Goal: Information Seeking & Learning: Learn about a topic

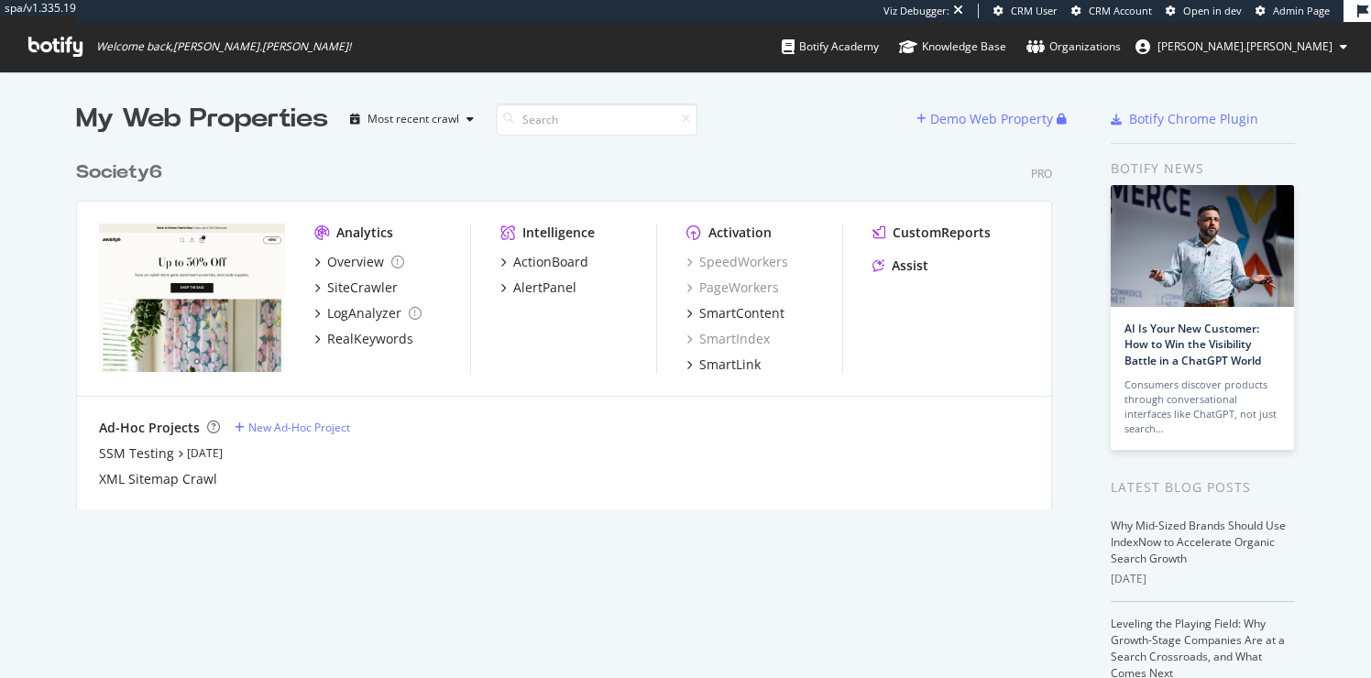
scroll to position [678, 1371]
click at [368, 287] on div "SiteCrawler" at bounding box center [362, 288] width 71 height 18
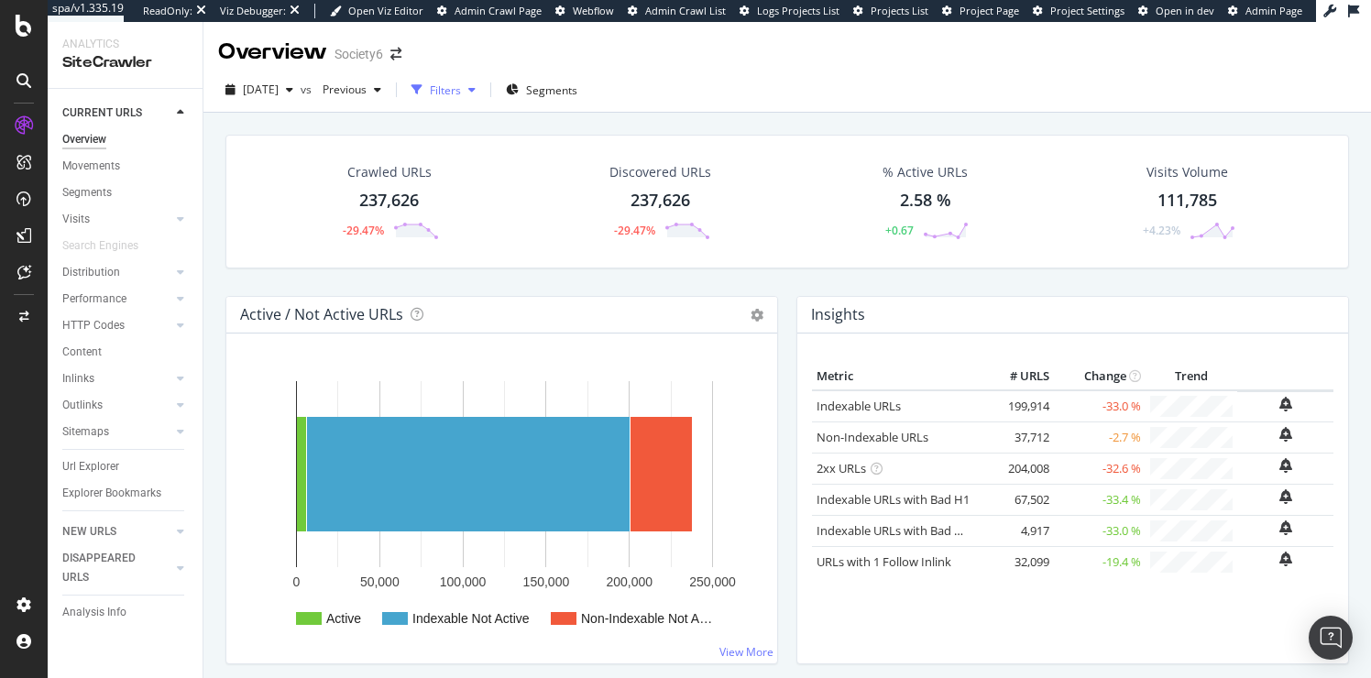
click at [461, 90] on div "Filters" at bounding box center [445, 90] width 31 height 16
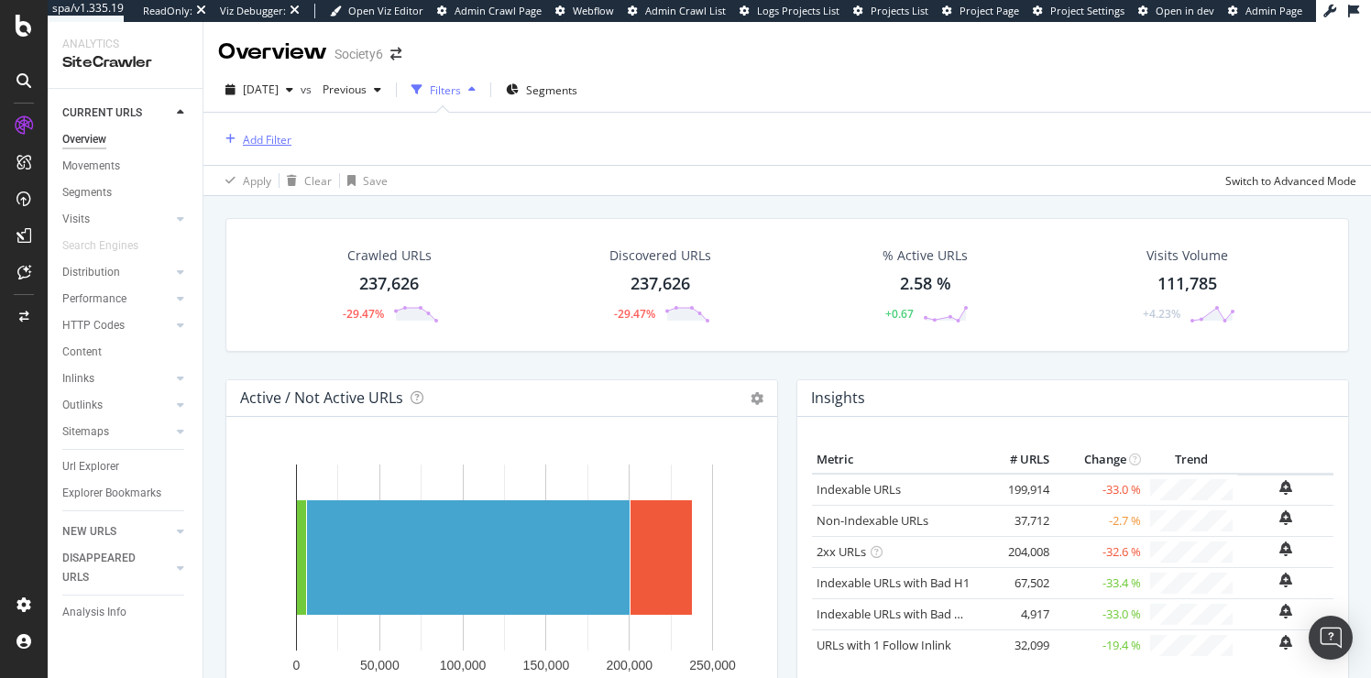
click at [283, 137] on div "Add Filter" at bounding box center [267, 140] width 49 height 16
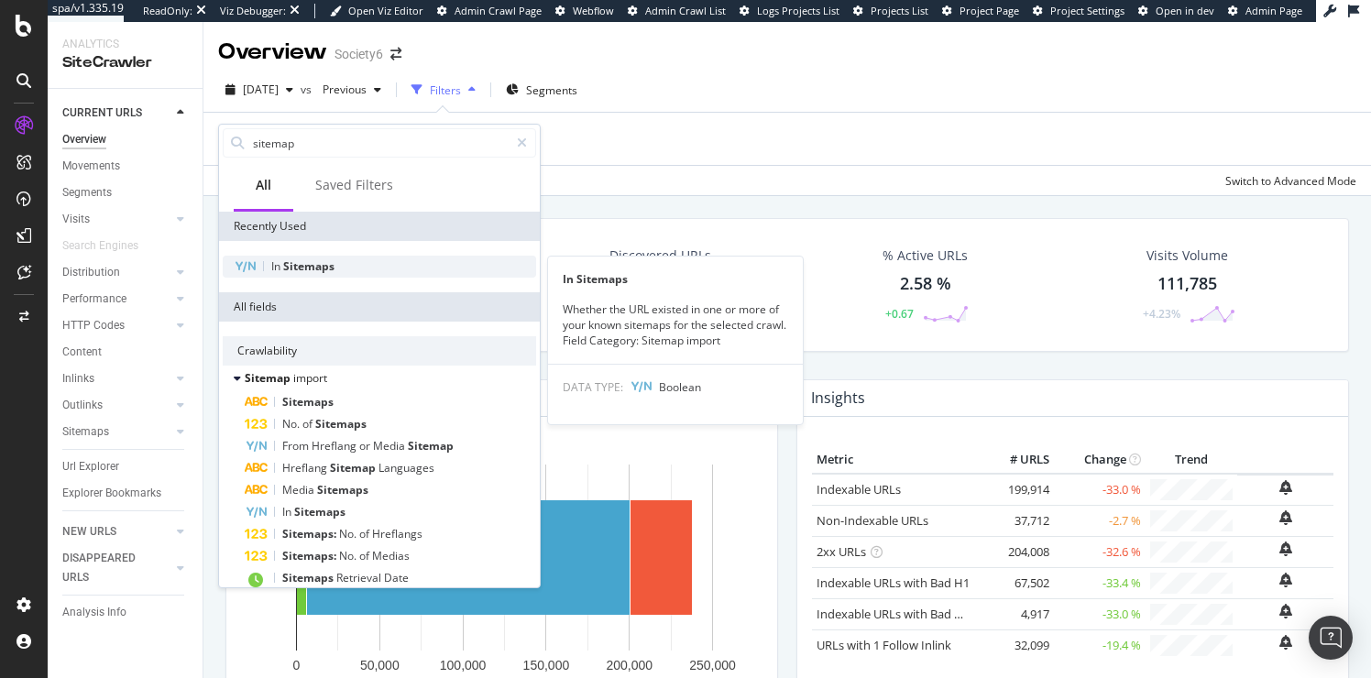
type input "sitemap"
click at [297, 268] on span "Sitemaps" at bounding box center [308, 266] width 51 height 16
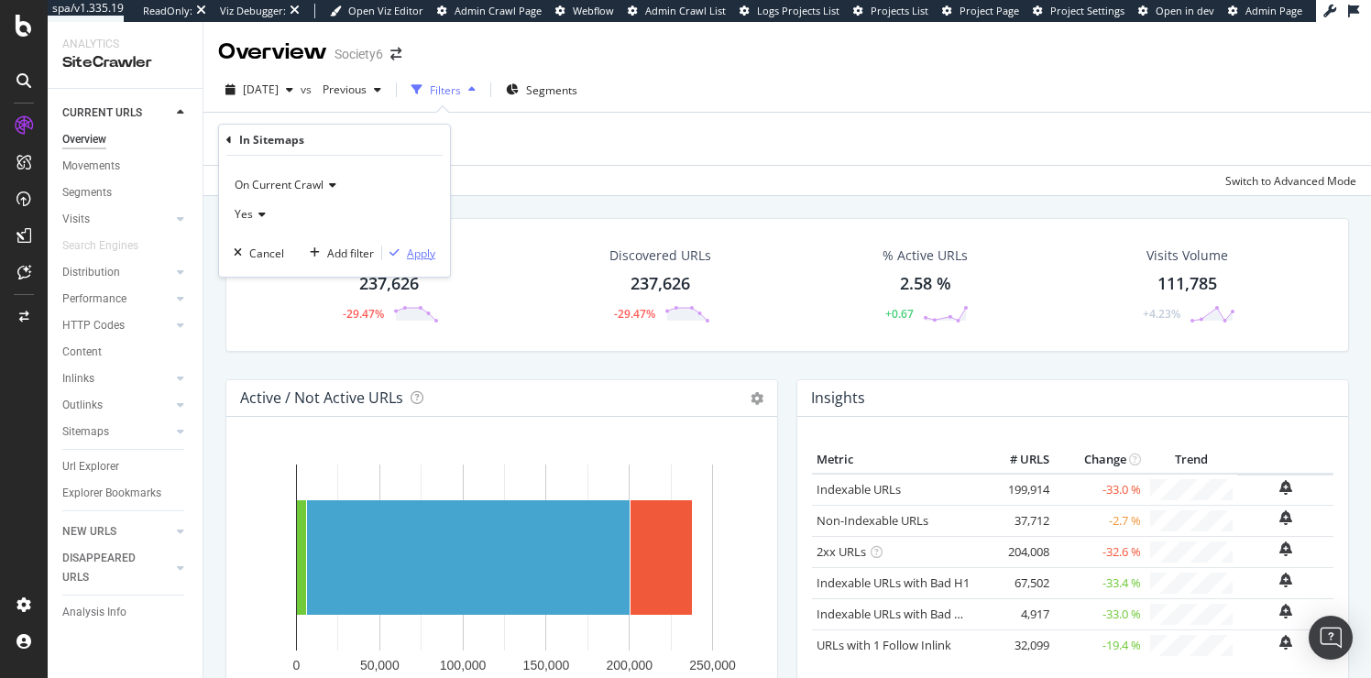
click at [426, 248] on div "Apply" at bounding box center [421, 254] width 28 height 16
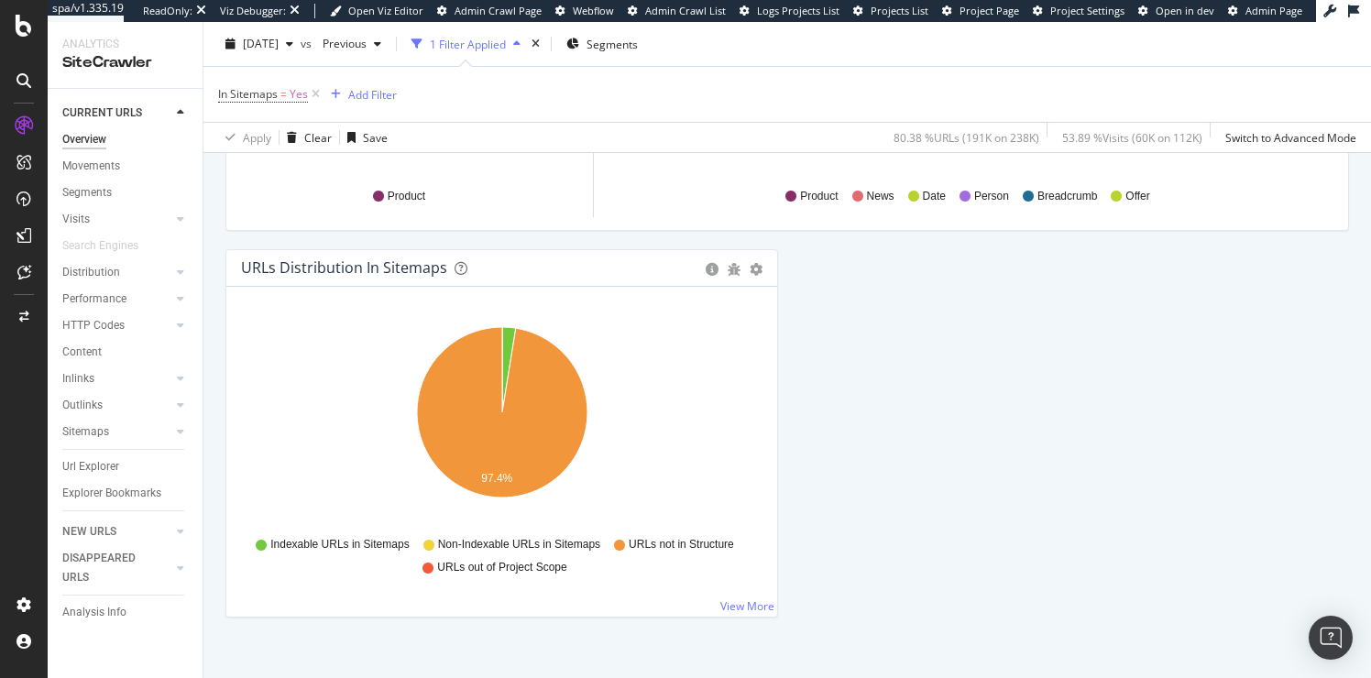
scroll to position [2088, 0]
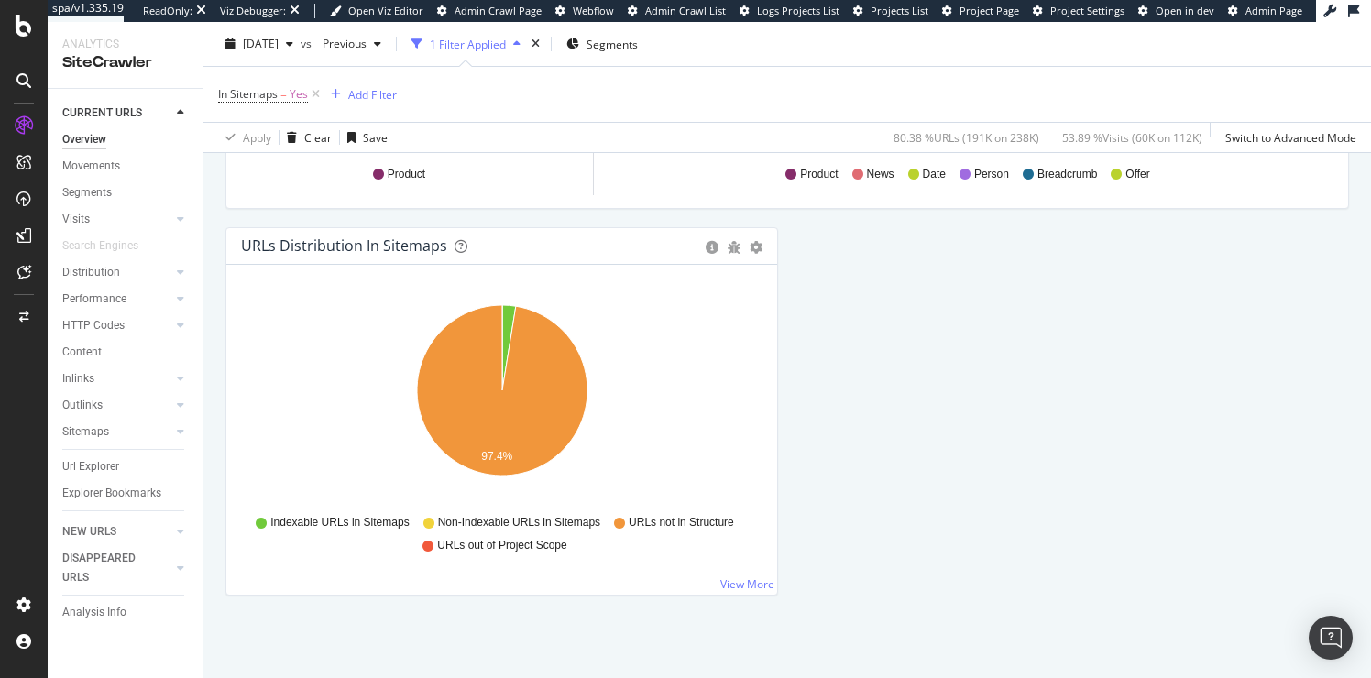
click at [642, 359] on icon "97.4%" at bounding box center [501, 400] width 521 height 213
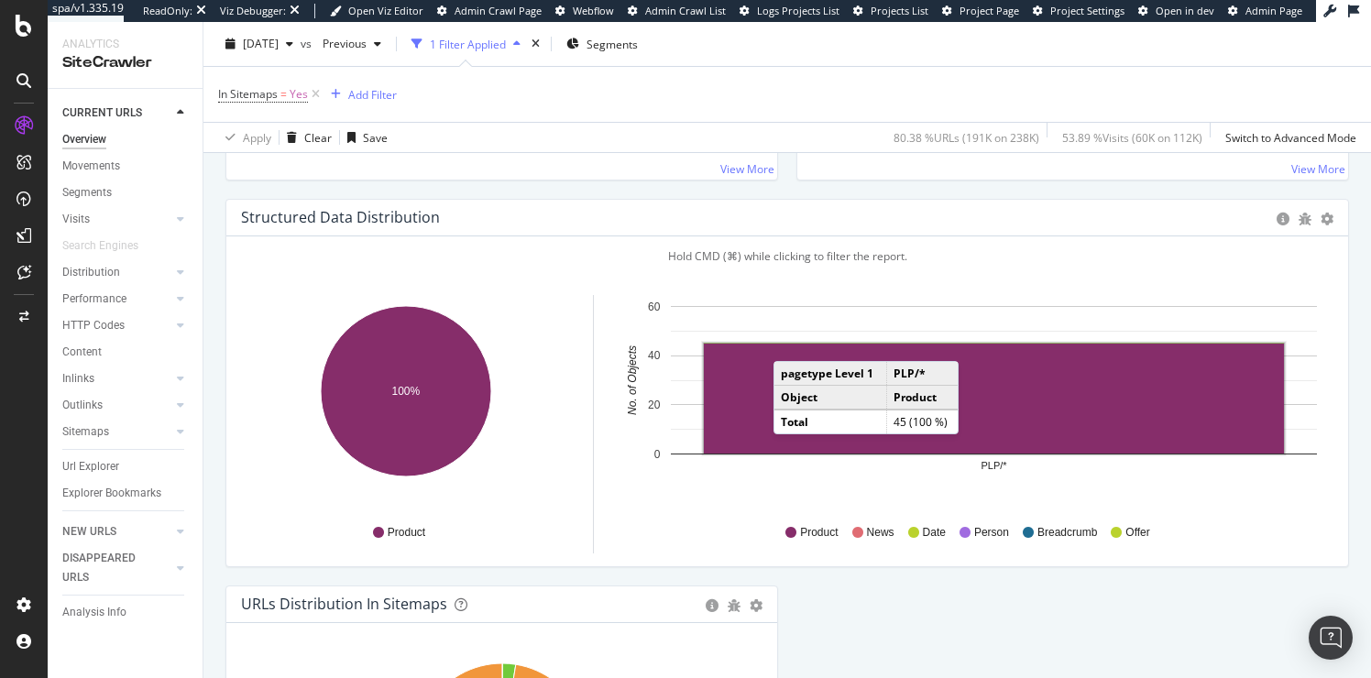
scroll to position [1709, 0]
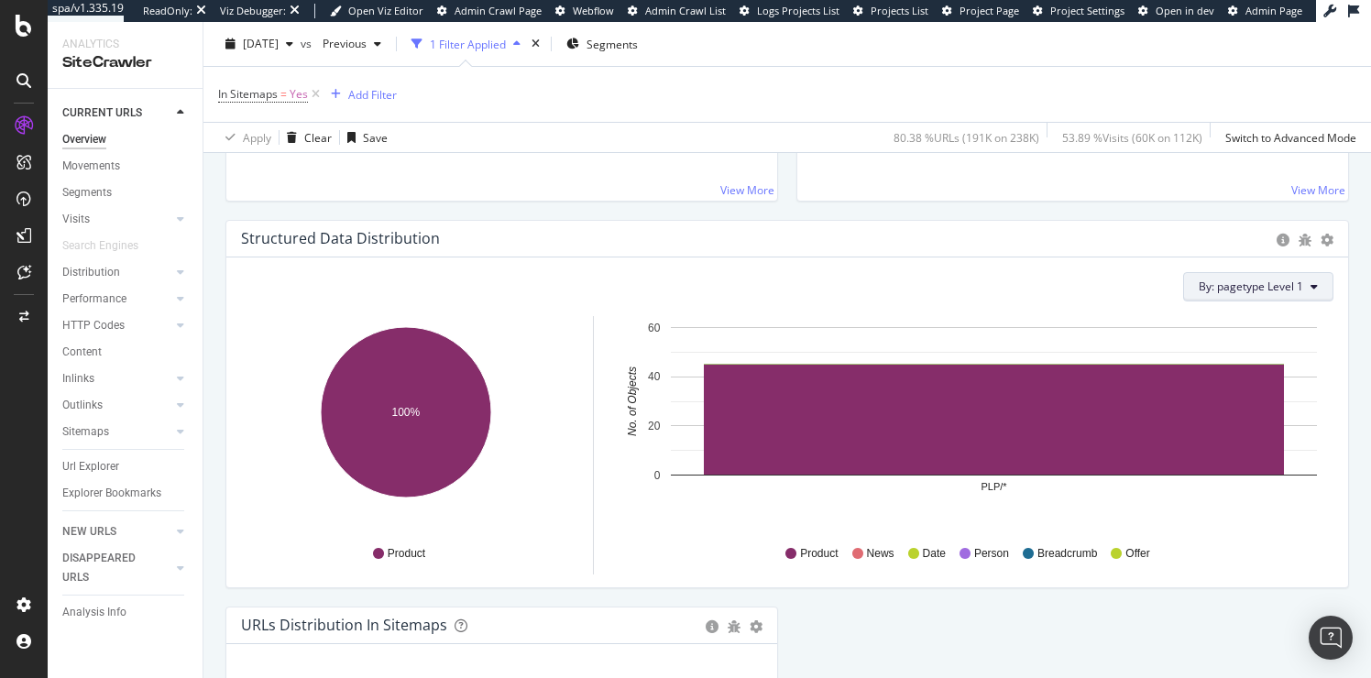
click at [1311, 287] on icon at bounding box center [1313, 286] width 7 height 11
click at [1031, 310] on div "By: pagetype Level 1 Hold CMD (⌘) while clicking to filter the report. 100% Obj…" at bounding box center [787, 422] width 1122 height 330
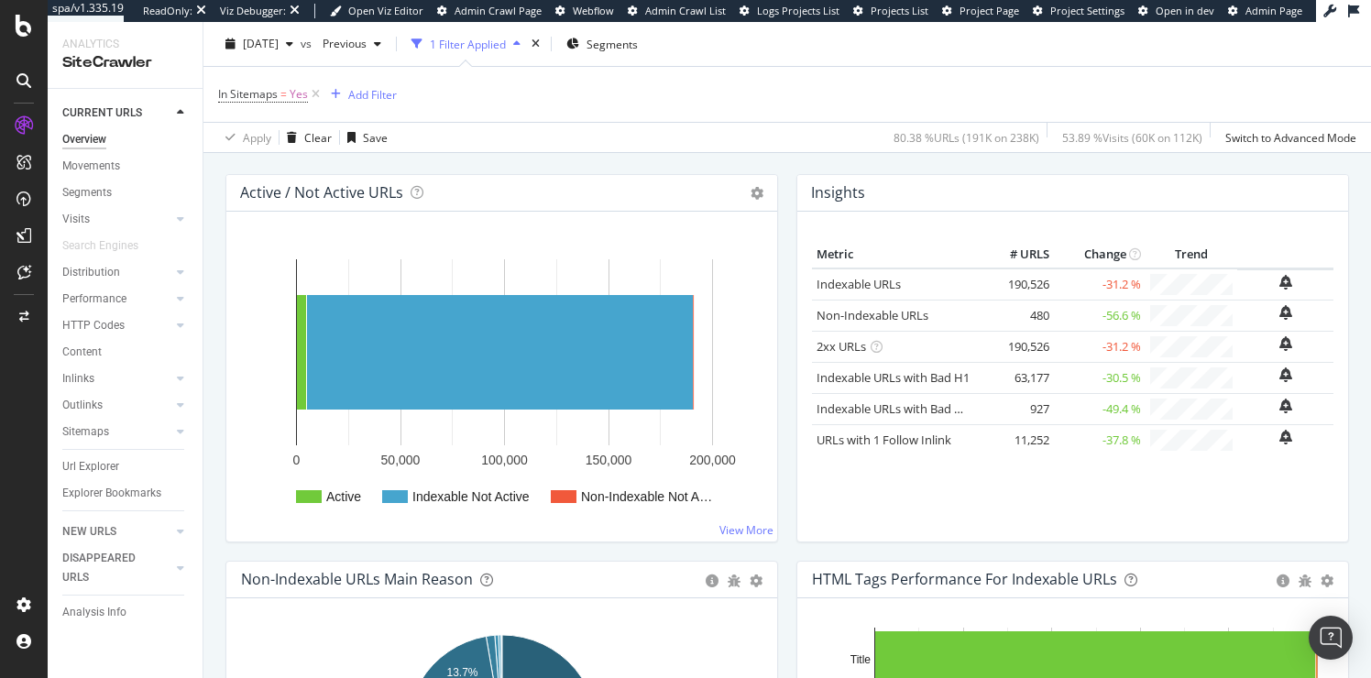
scroll to position [206, 0]
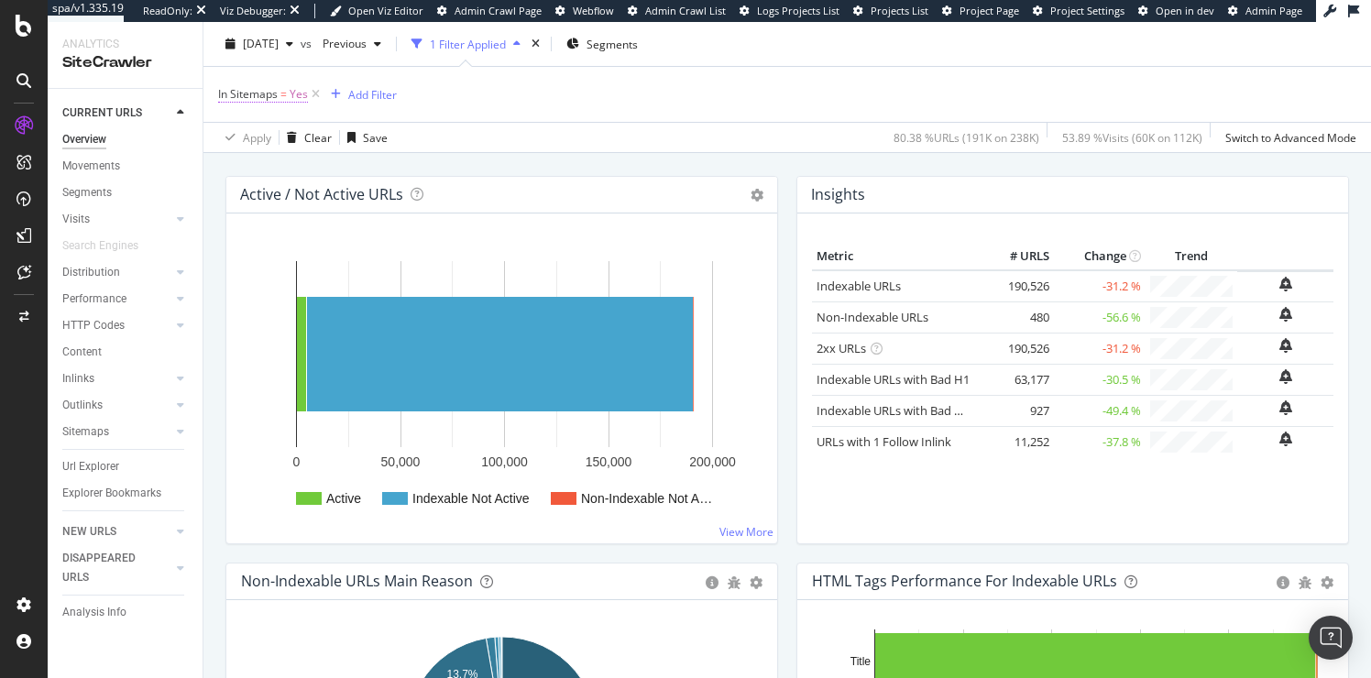
click at [301, 95] on span "Yes" at bounding box center [299, 95] width 18 height 26
click at [262, 165] on icon at bounding box center [259, 166] width 13 height 11
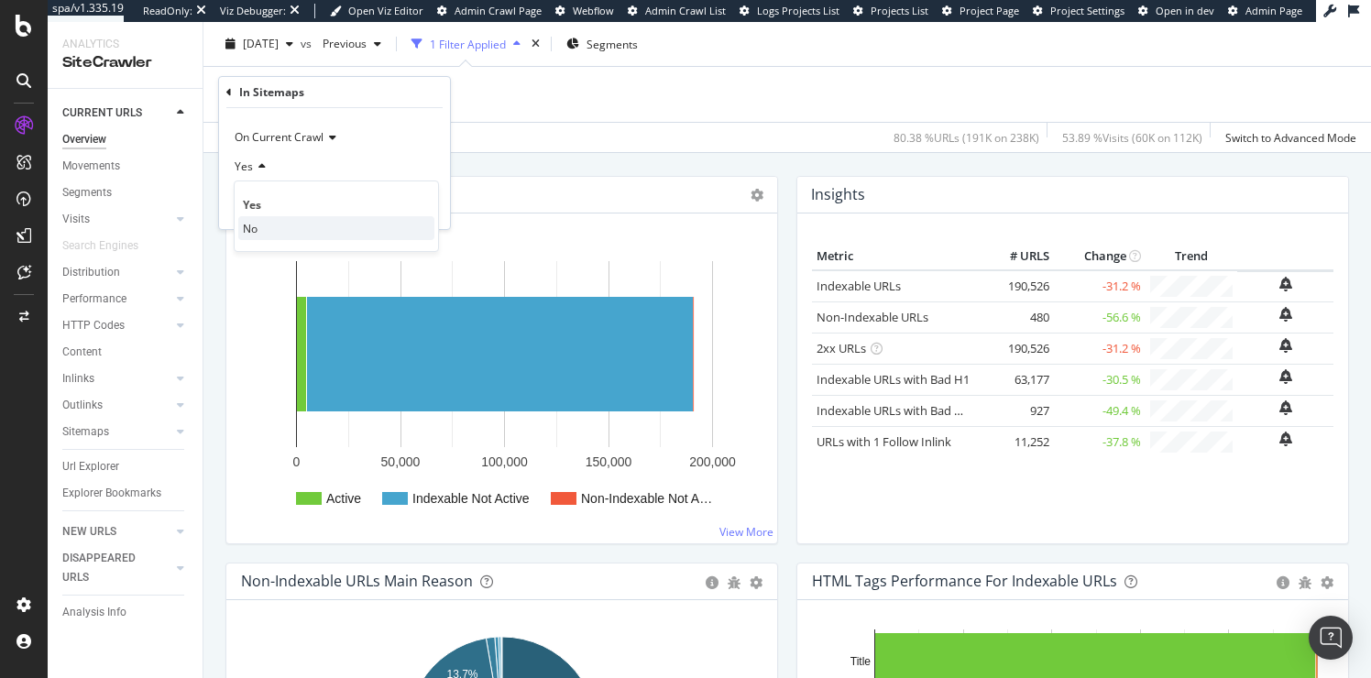
click at [246, 231] on span "No" at bounding box center [250, 229] width 15 height 16
click at [421, 205] on div "Apply" at bounding box center [421, 206] width 28 height 16
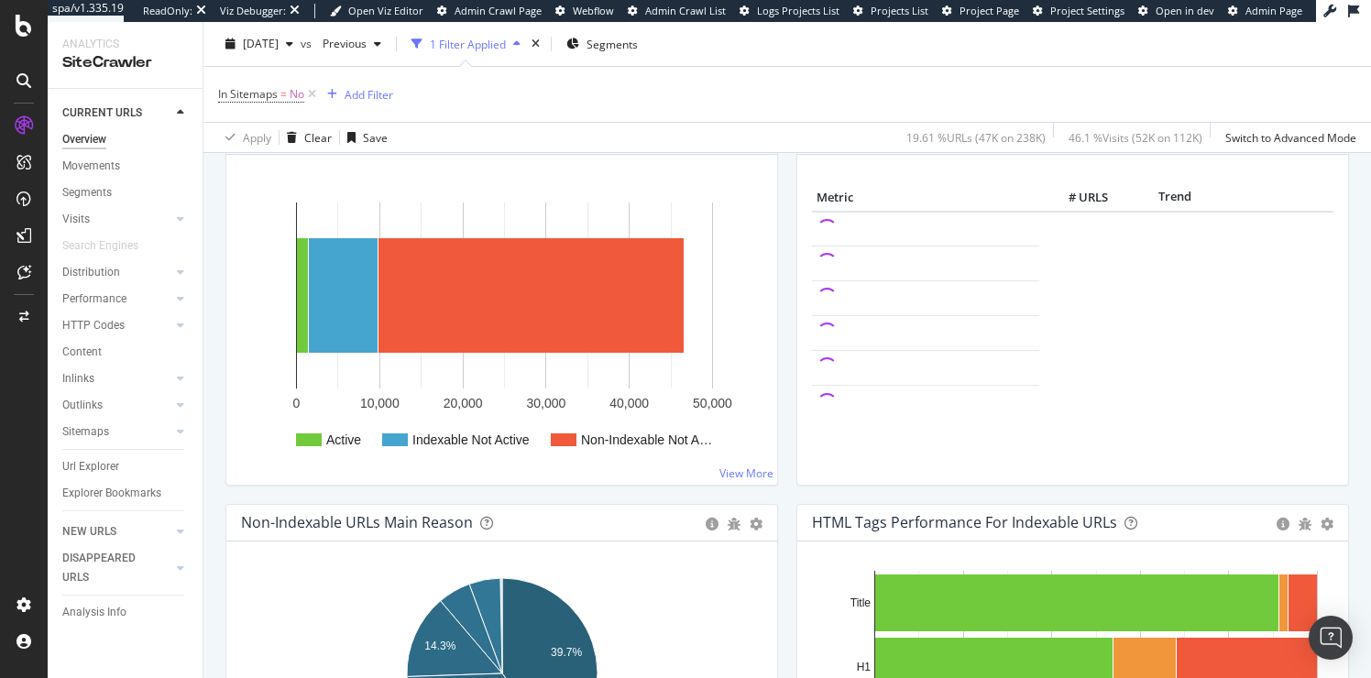
scroll to position [263, 0]
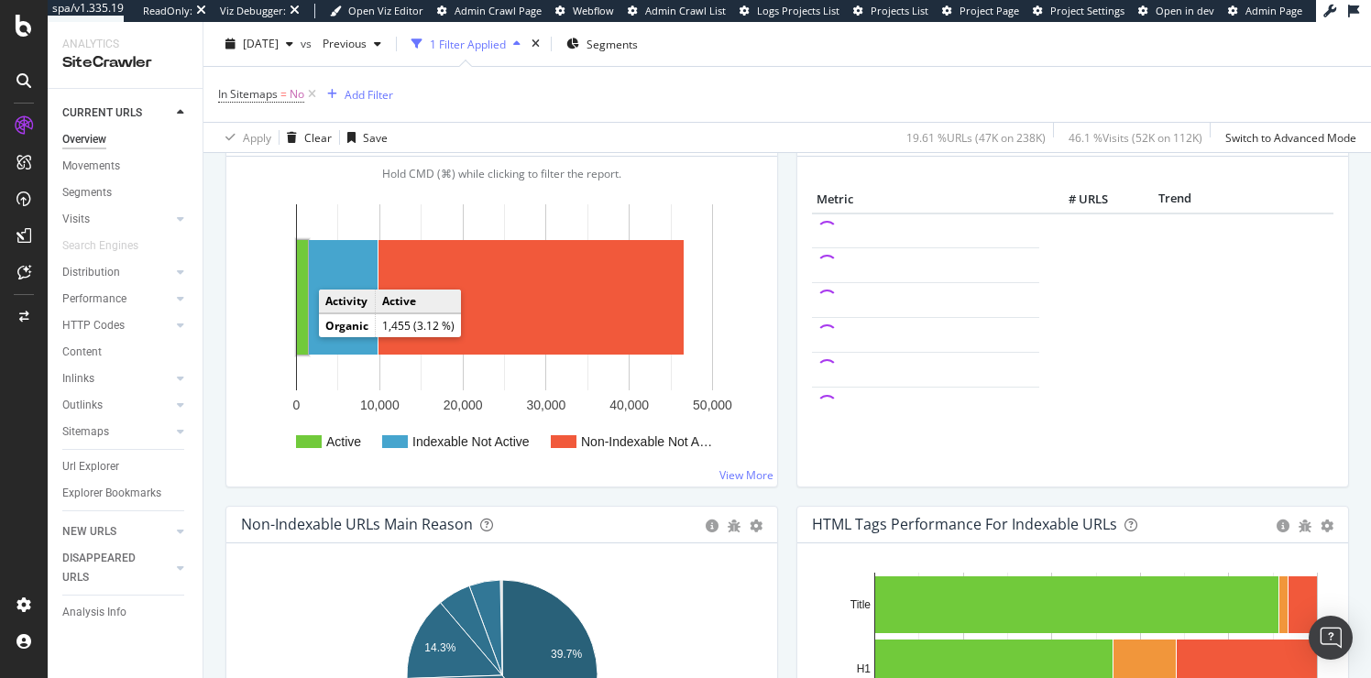
click at [304, 312] on rect "A chart." at bounding box center [302, 297] width 11 height 115
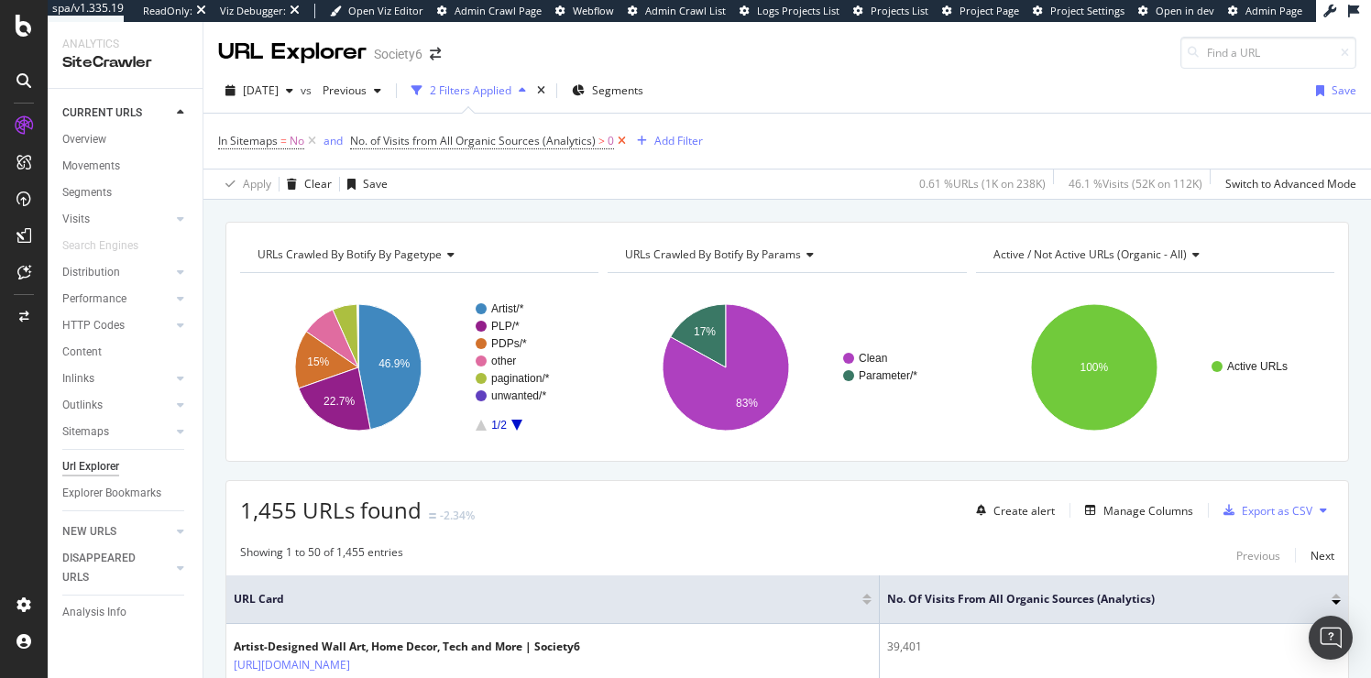
click at [622, 140] on icon at bounding box center [622, 141] width 16 height 18
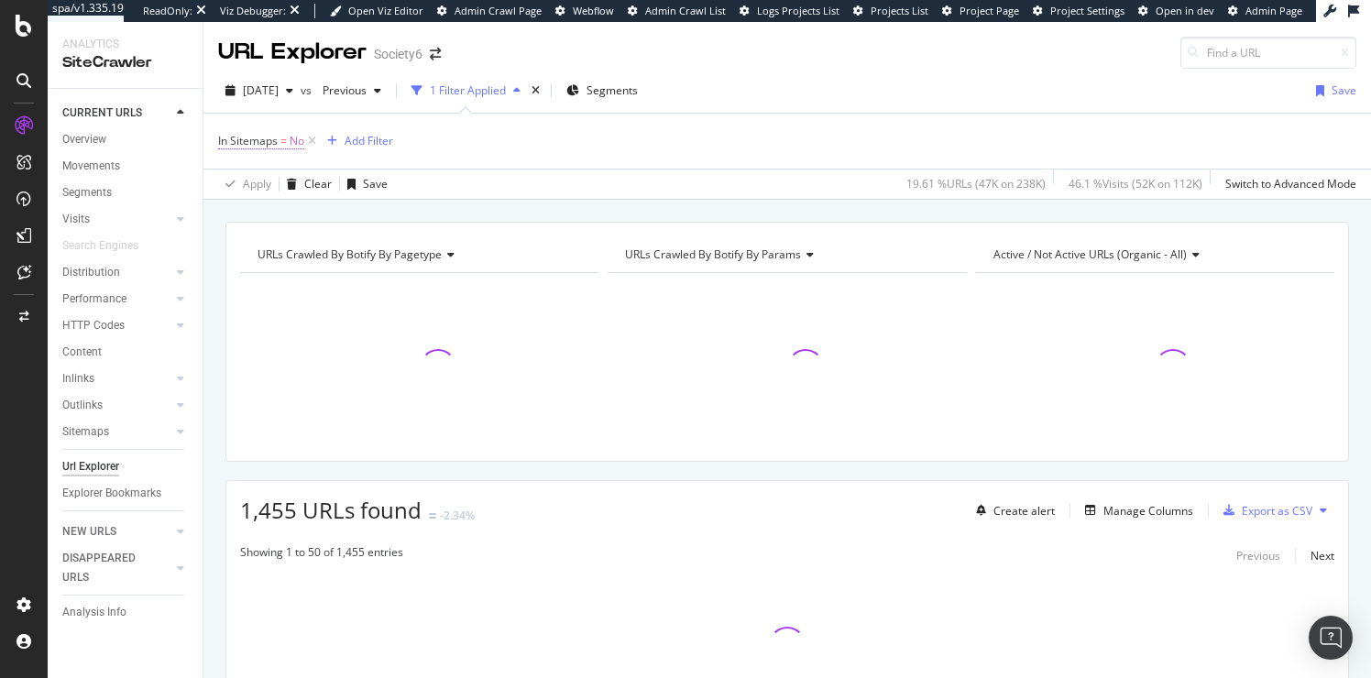
click at [292, 140] on span "No" at bounding box center [297, 141] width 15 height 26
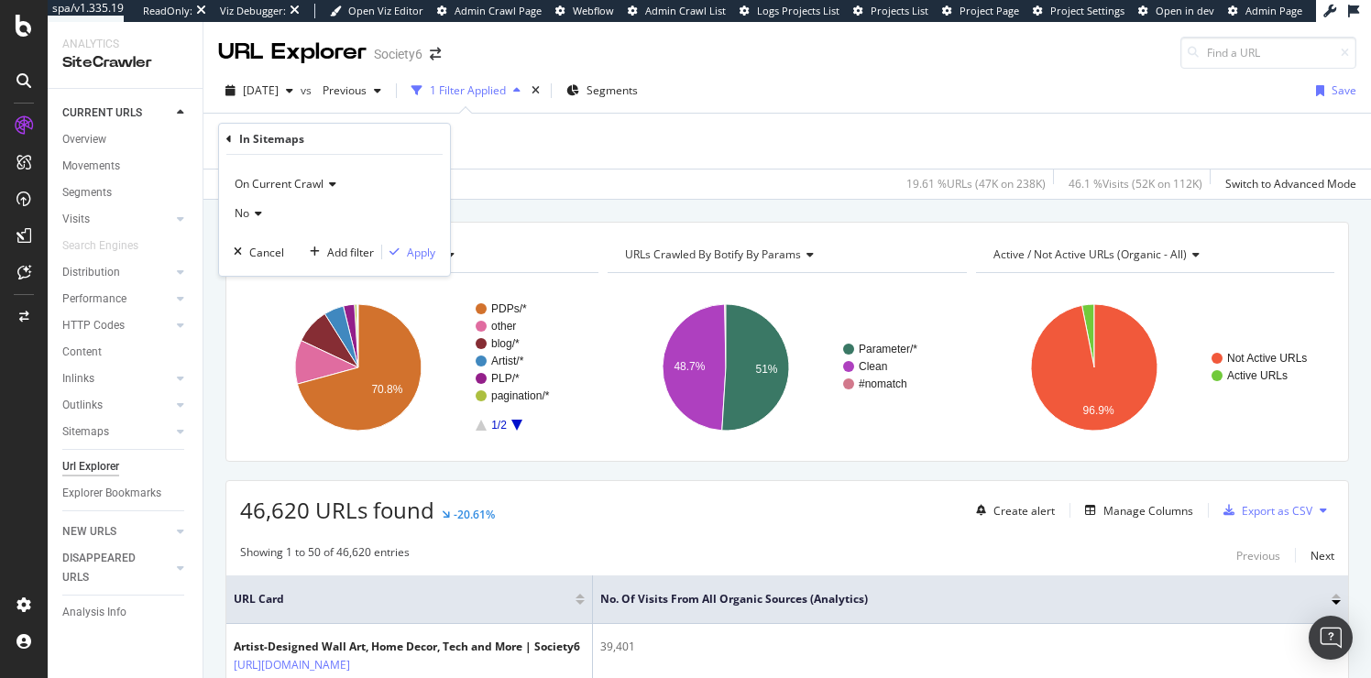
click at [257, 213] on icon at bounding box center [255, 213] width 13 height 11
click at [249, 252] on span "Yes" at bounding box center [252, 252] width 18 height 16
click at [421, 252] on div "Apply" at bounding box center [421, 253] width 28 height 16
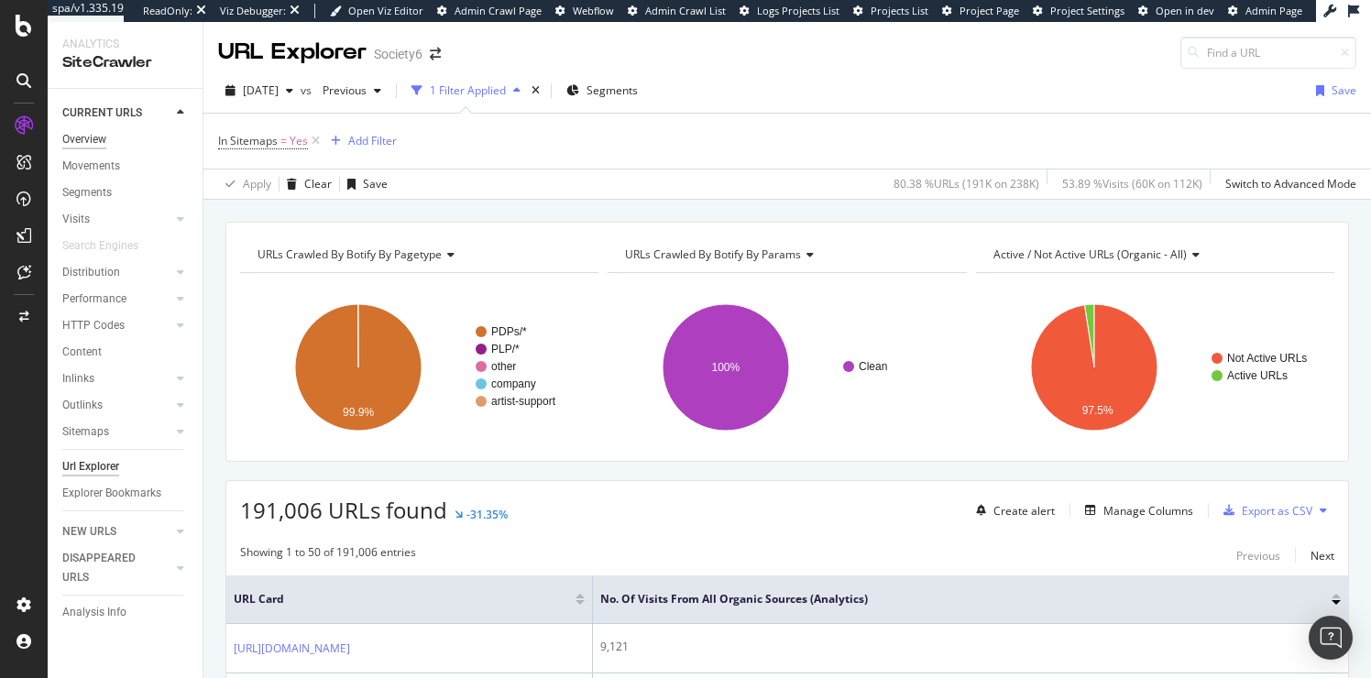
click at [93, 139] on div "Overview" at bounding box center [84, 139] width 44 height 19
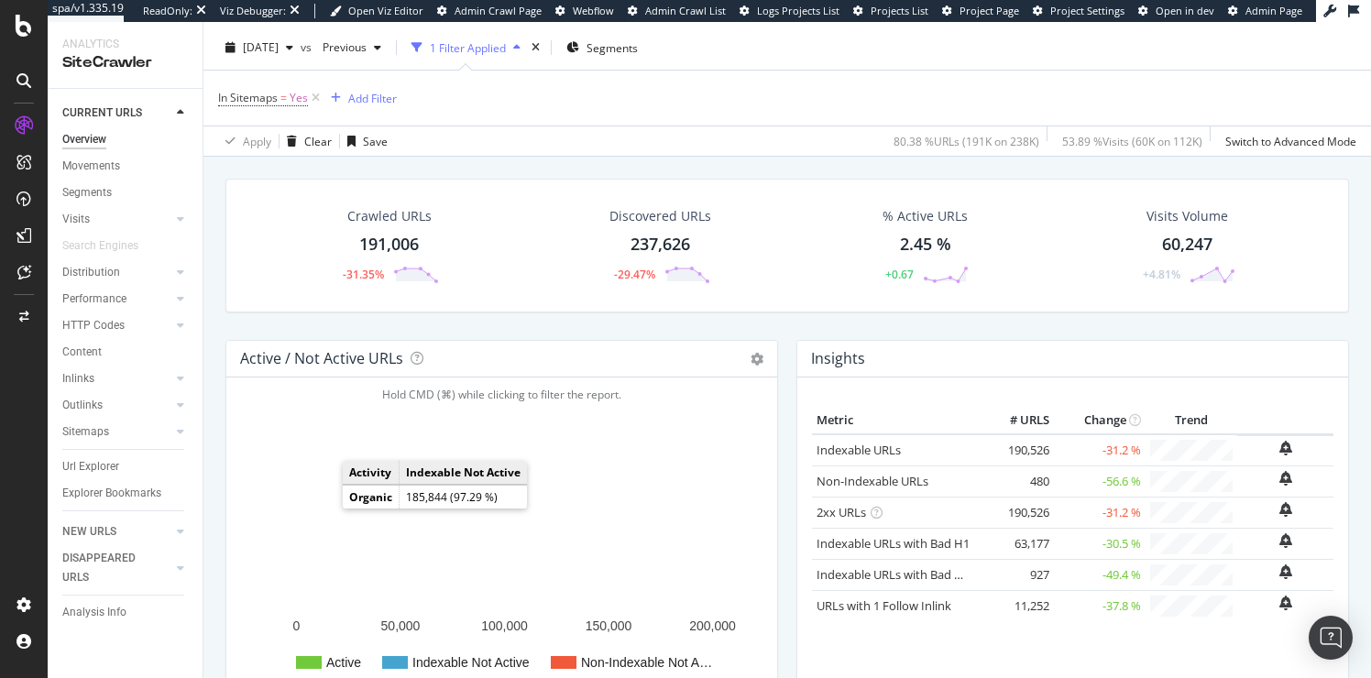
scroll to position [69, 0]
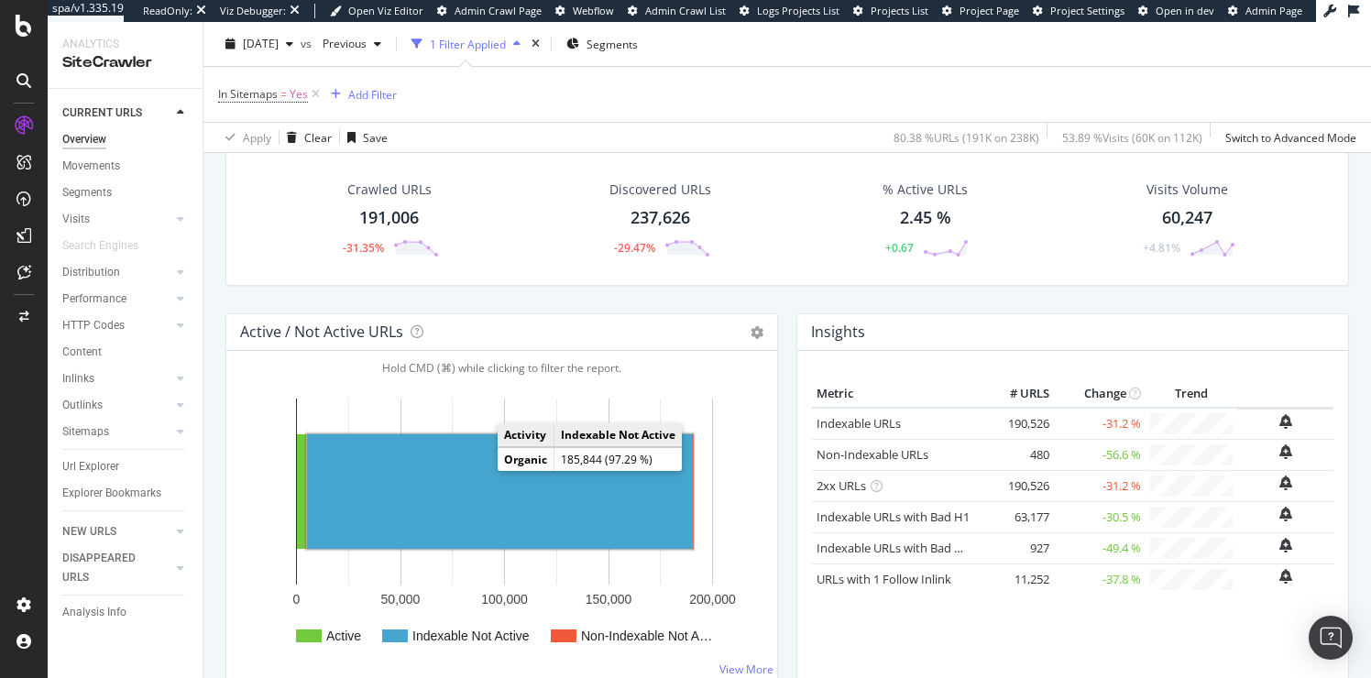
click at [400, 494] on rect "A chart." at bounding box center [500, 491] width 386 height 115
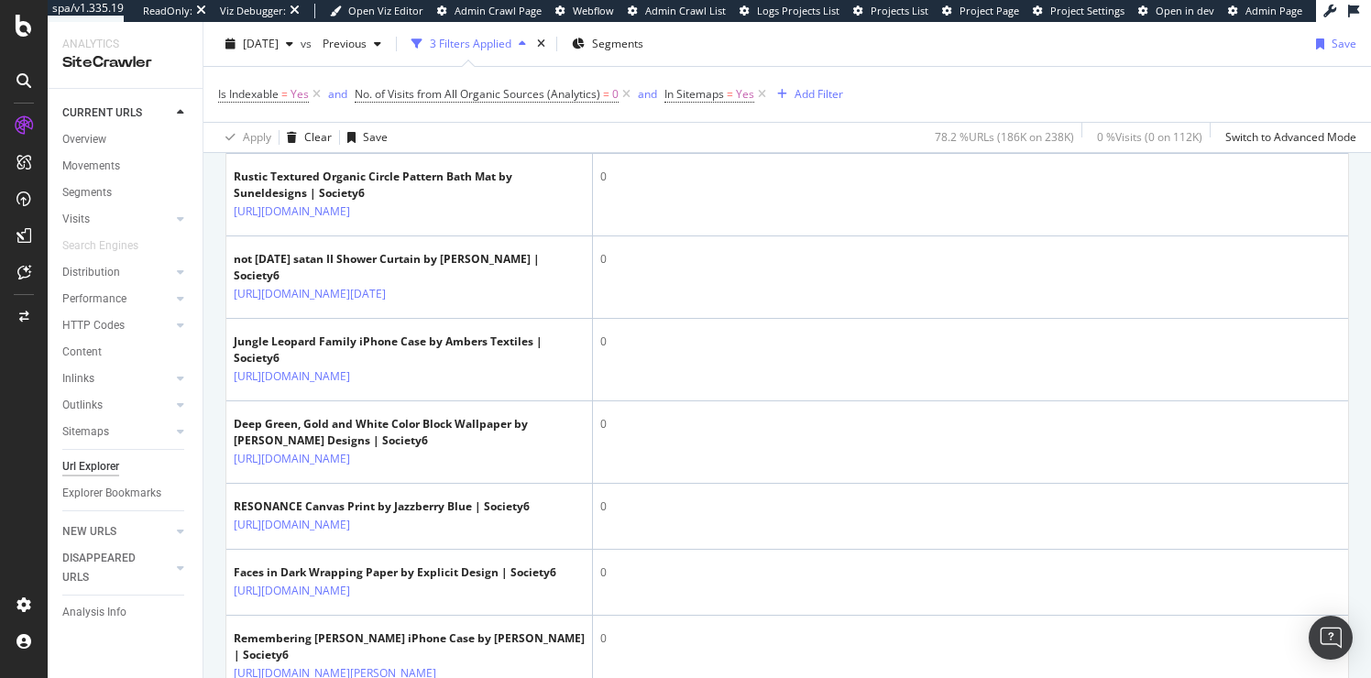
scroll to position [2320, 0]
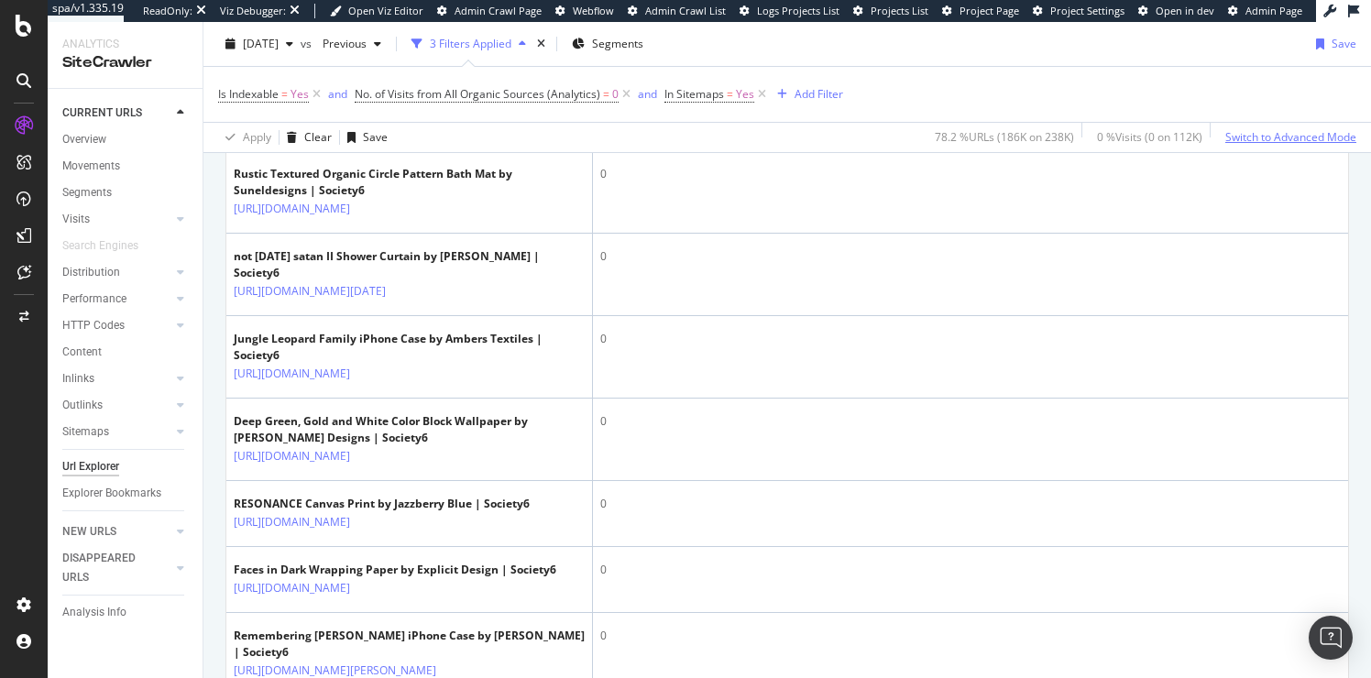
click at [1283, 138] on div "Switch to Advanced Mode" at bounding box center [1290, 137] width 131 height 16
click at [1256, 140] on div "Switch back to Simple mode" at bounding box center [1285, 137] width 142 height 16
click at [1256, 140] on div "Switch to Advanced Mode" at bounding box center [1290, 137] width 131 height 16
click at [1256, 140] on div "Switch back to Simple mode" at bounding box center [1285, 137] width 142 height 16
click at [102, 321] on div "HTTP Codes" at bounding box center [93, 325] width 62 height 19
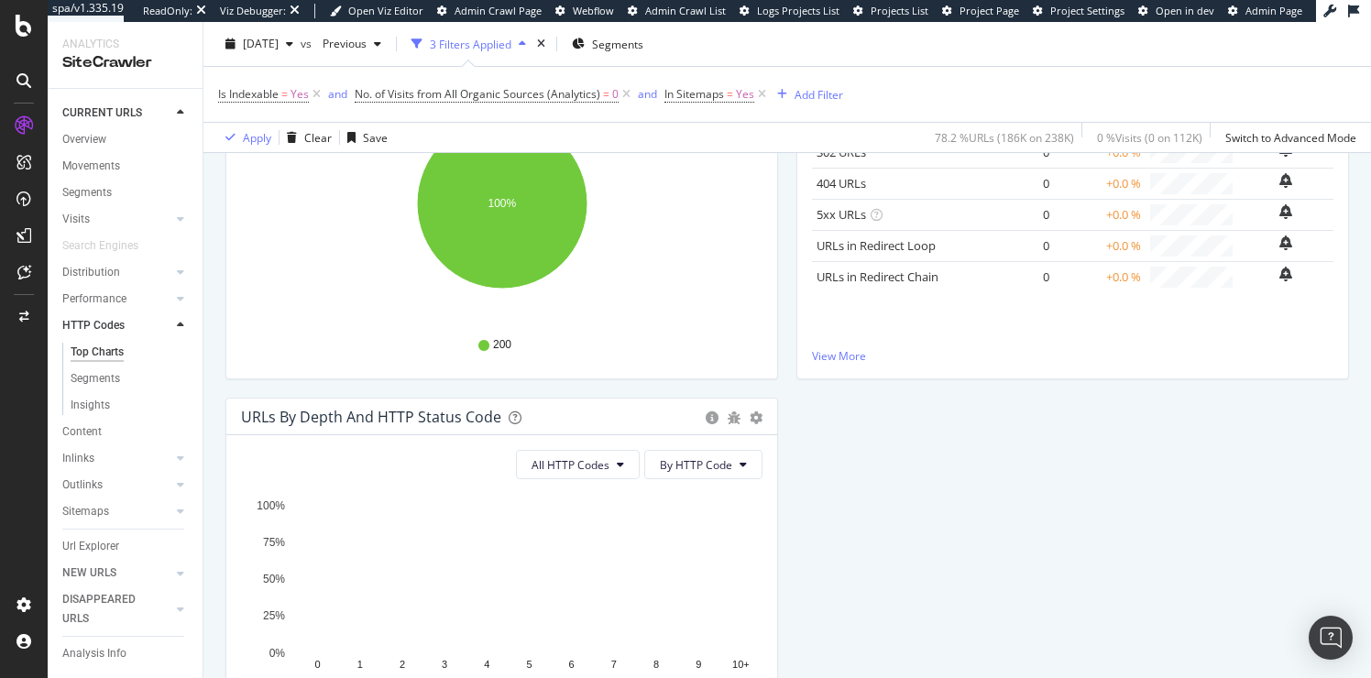
scroll to position [516, 0]
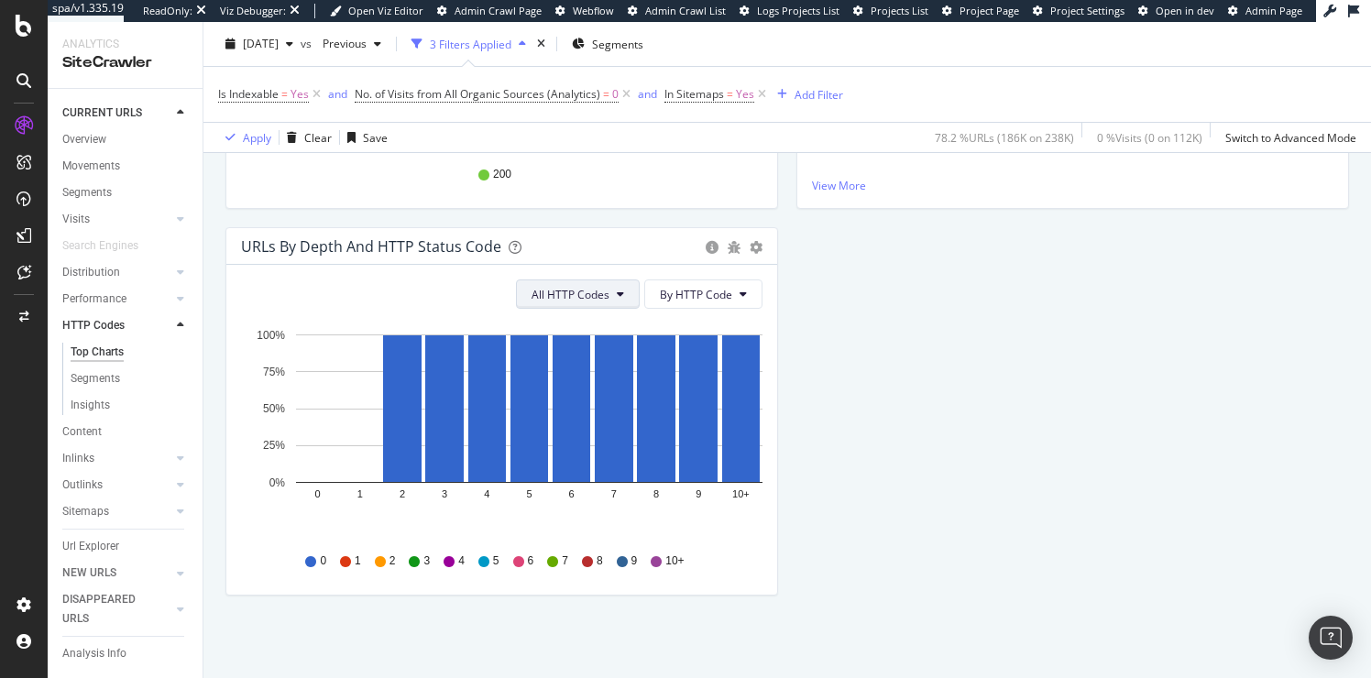
click at [622, 292] on icon at bounding box center [620, 294] width 7 height 11
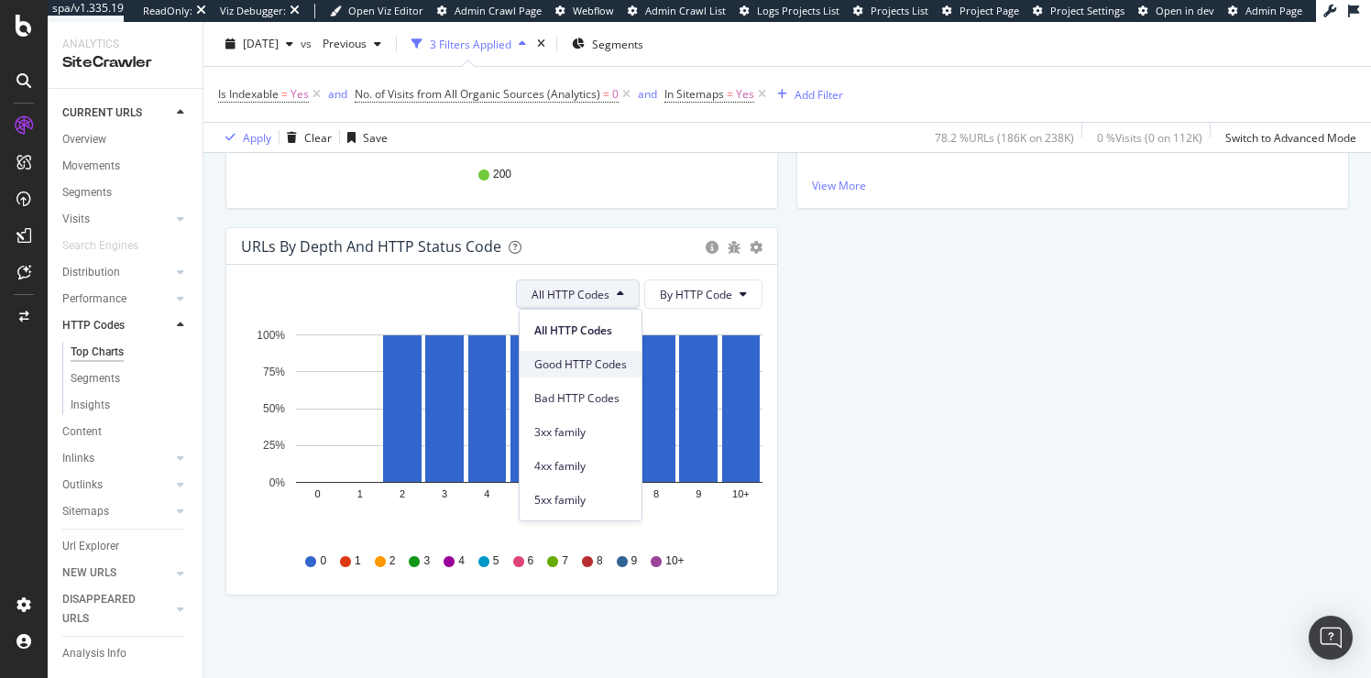
click at [596, 360] on span "Good HTTP Codes" at bounding box center [580, 364] width 93 height 16
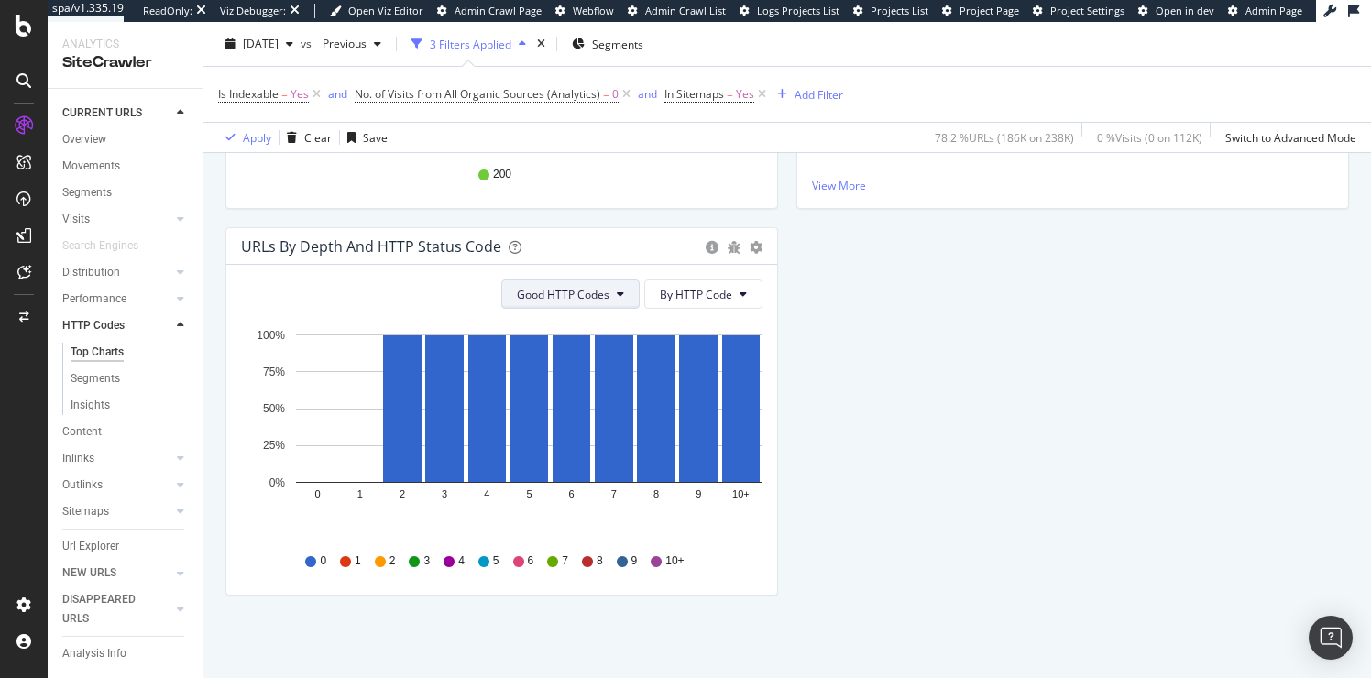
click at [607, 294] on span "Good HTTP Codes" at bounding box center [563, 295] width 93 height 16
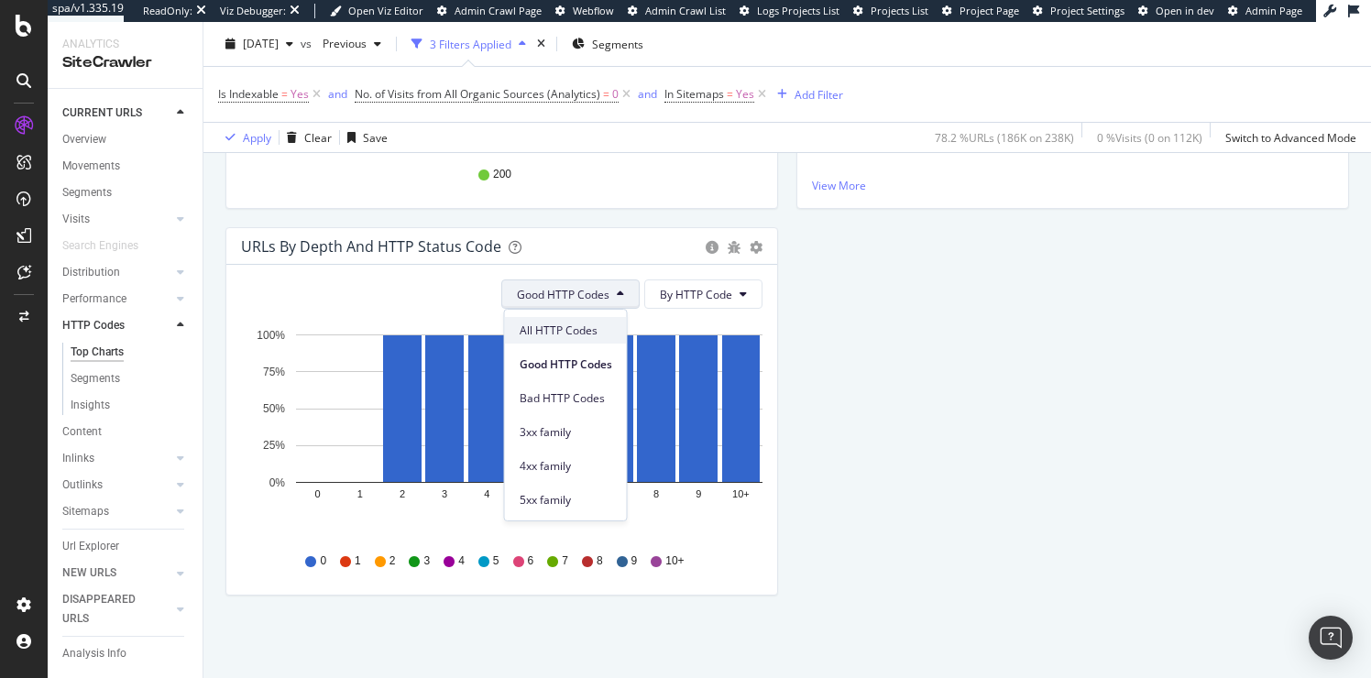
click at [567, 330] on span "All HTTP Codes" at bounding box center [566, 331] width 93 height 16
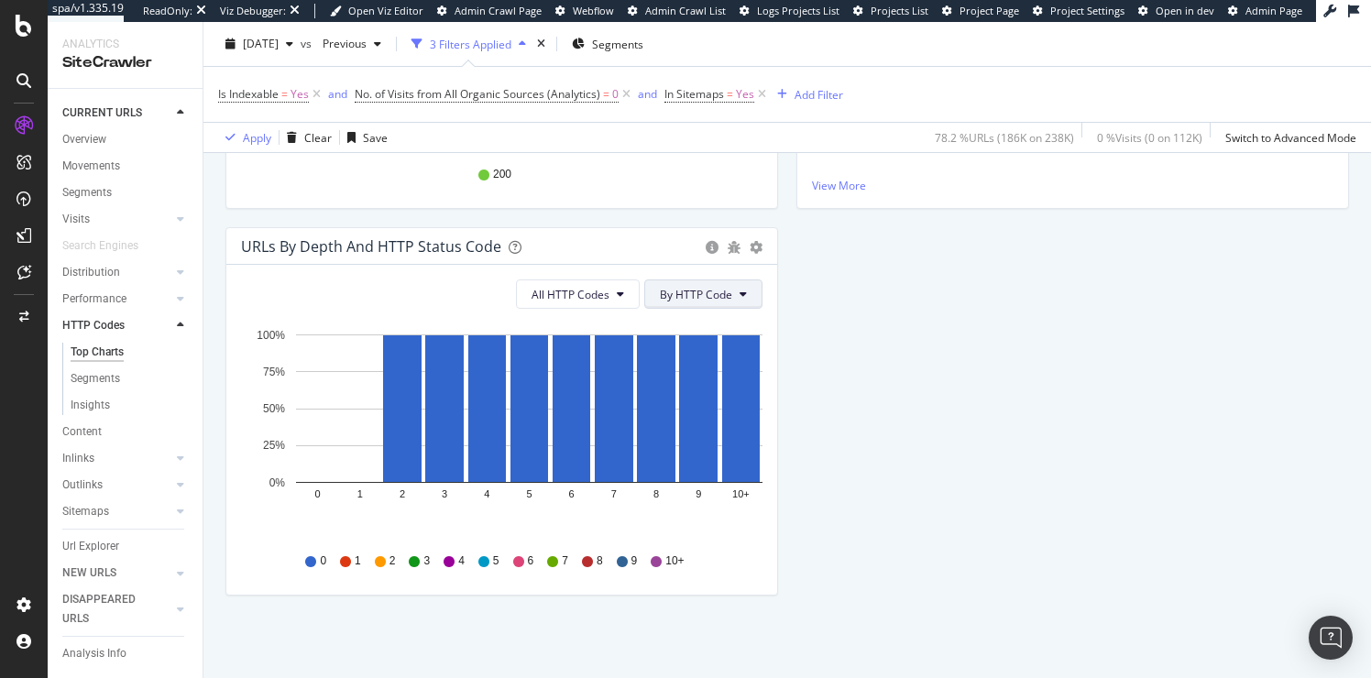
click at [686, 290] on span "By HTTP Code" at bounding box center [696, 295] width 72 height 16
click at [463, 303] on div "All HTTP Codes By HTTP Code" at bounding box center [501, 293] width 521 height 29
click at [736, 246] on icon "bug" at bounding box center [734, 247] width 13 height 13
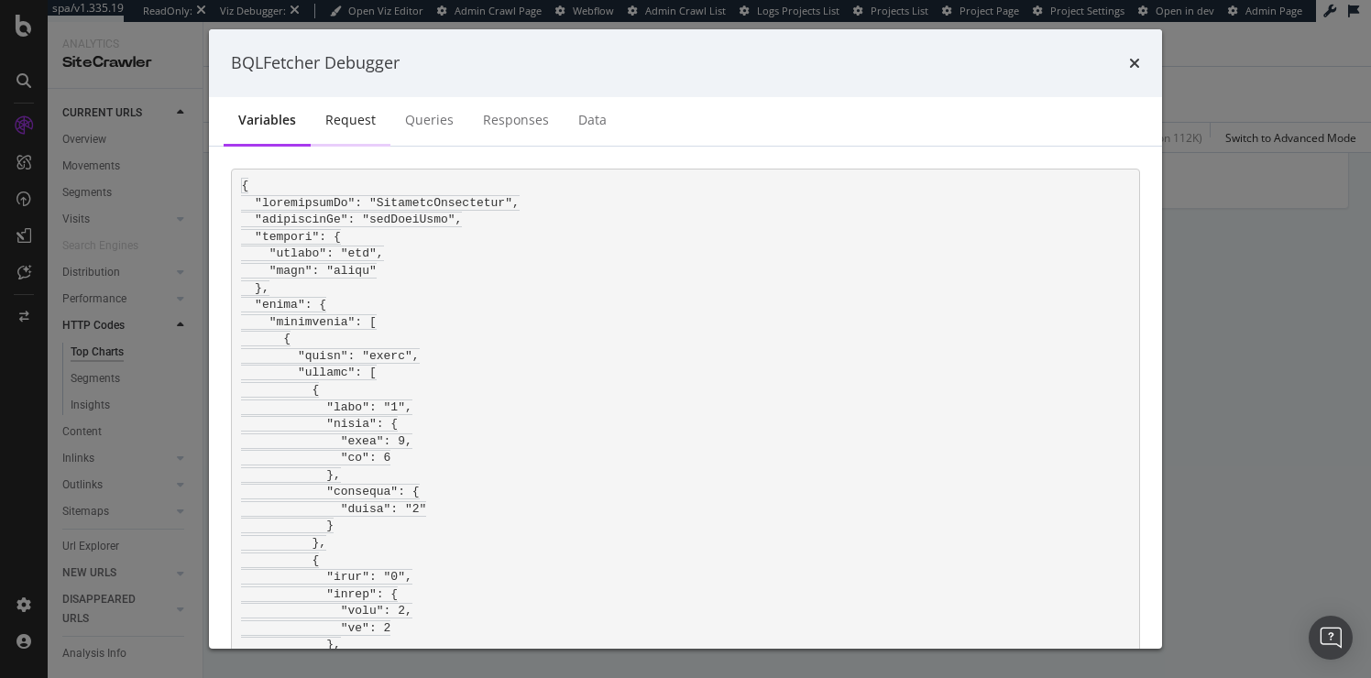
click at [351, 116] on div "Request" at bounding box center [350, 120] width 50 height 18
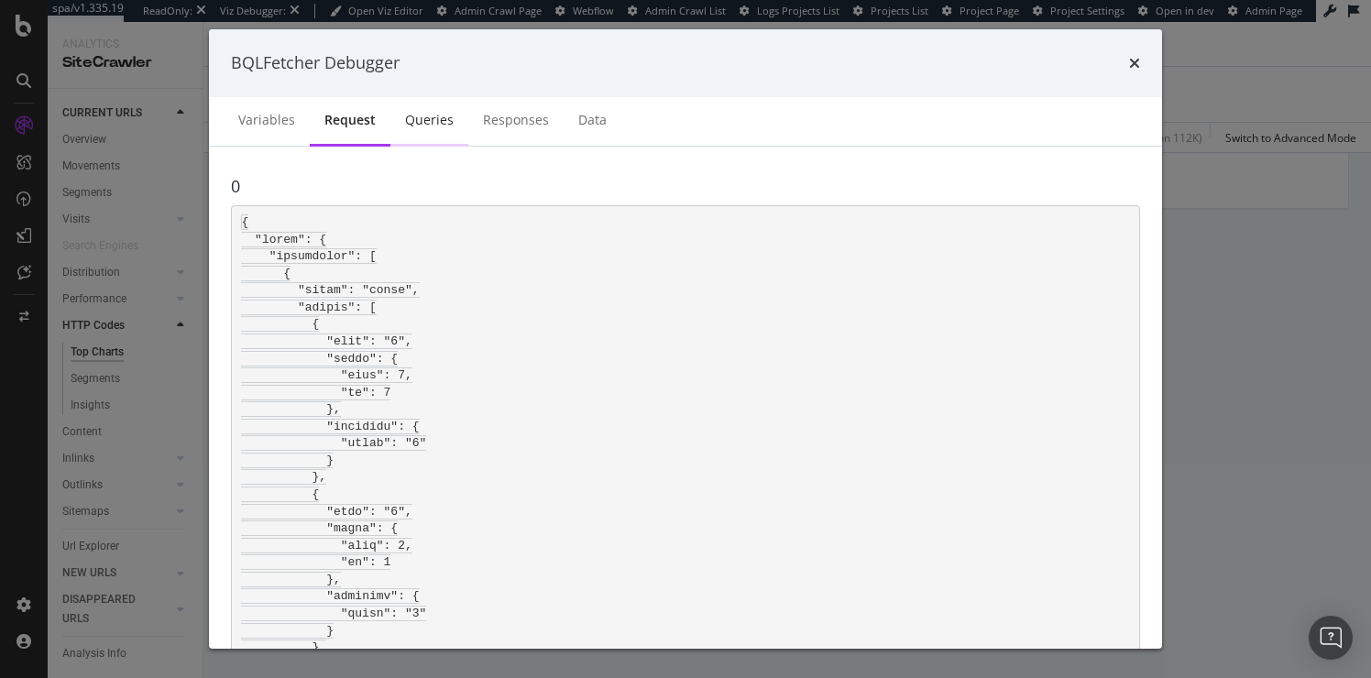
click at [417, 115] on div "Queries" at bounding box center [429, 120] width 49 height 18
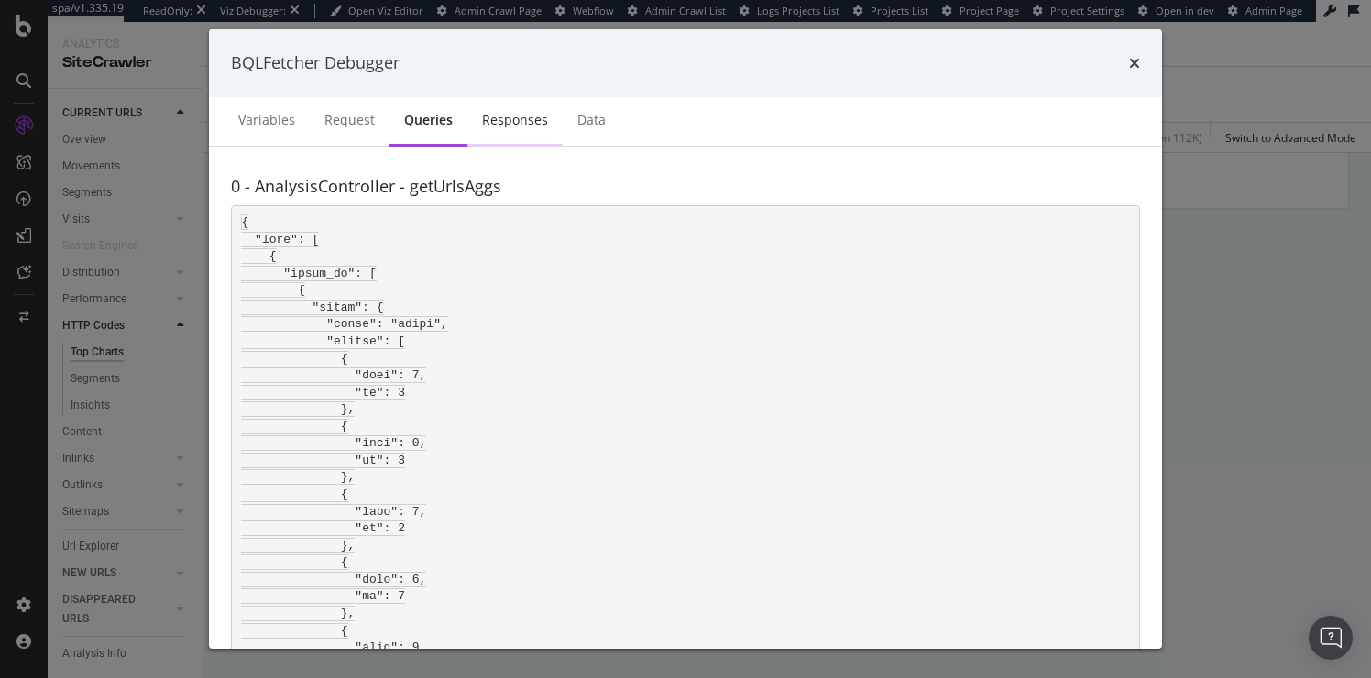
click at [495, 119] on div "Responses" at bounding box center [515, 120] width 66 height 18
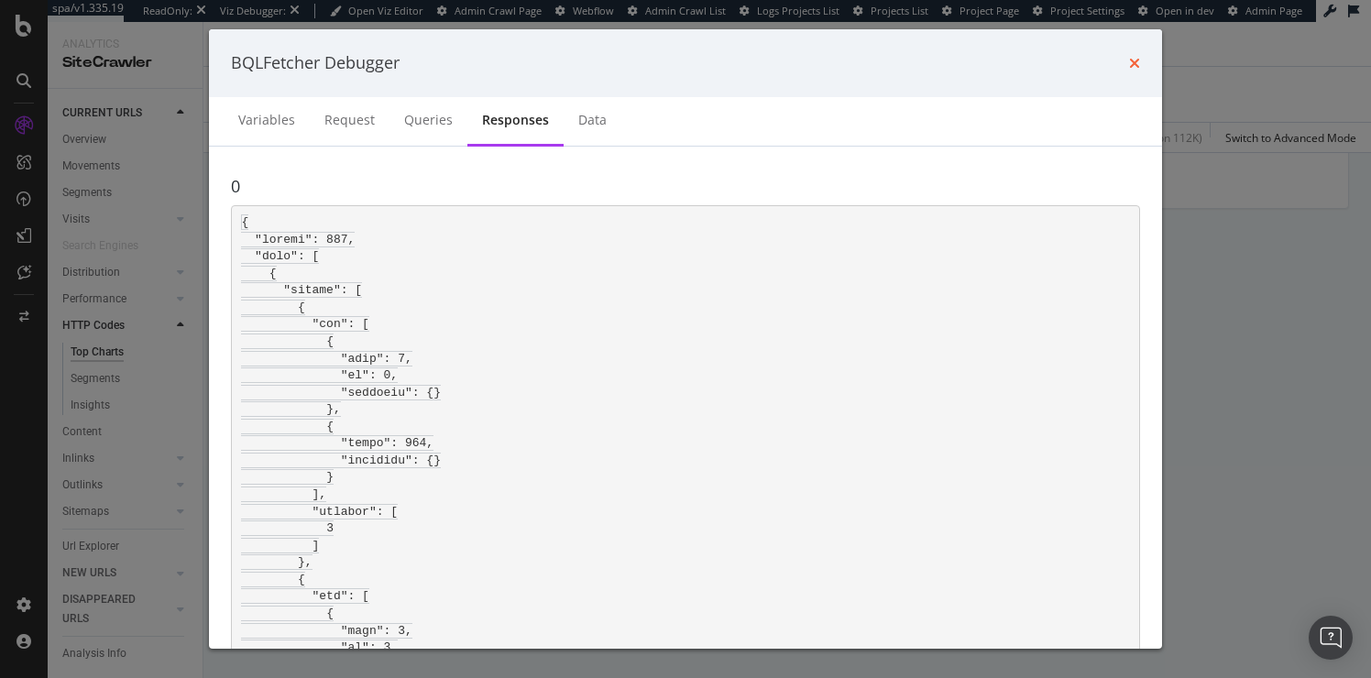
click at [1132, 60] on icon "times" at bounding box center [1134, 63] width 11 height 15
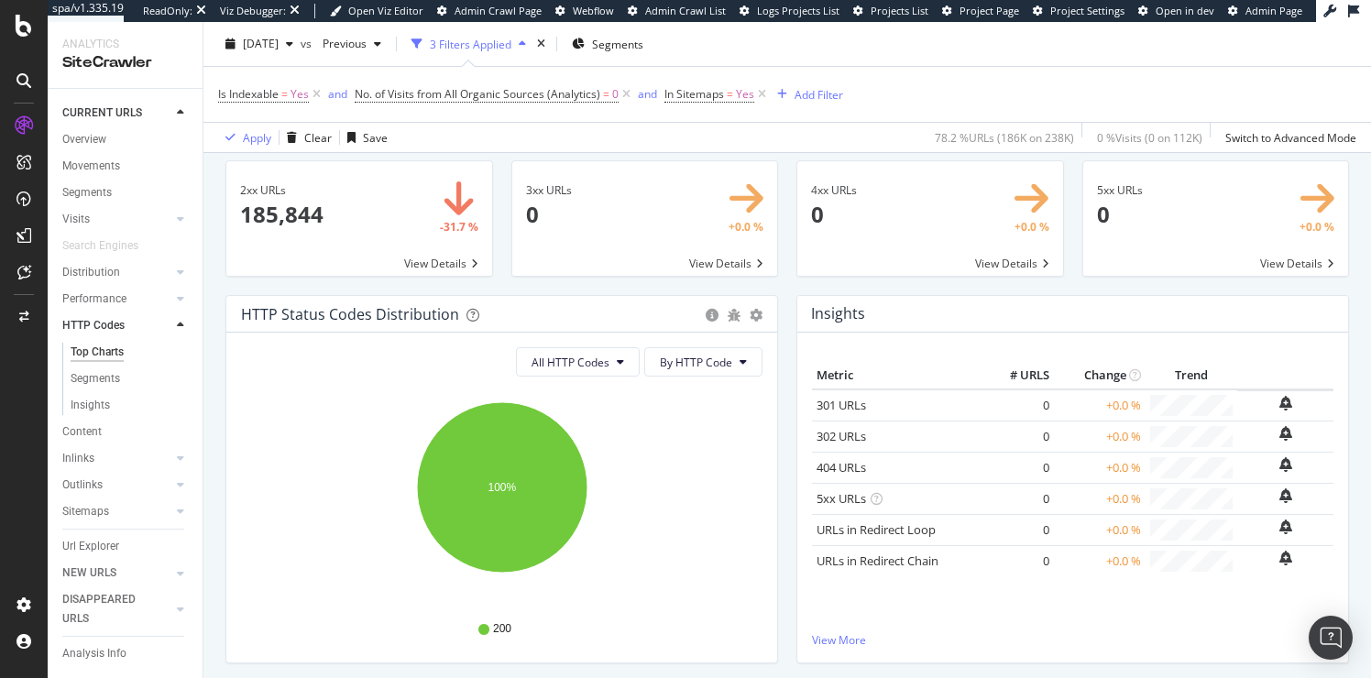
scroll to position [0, 0]
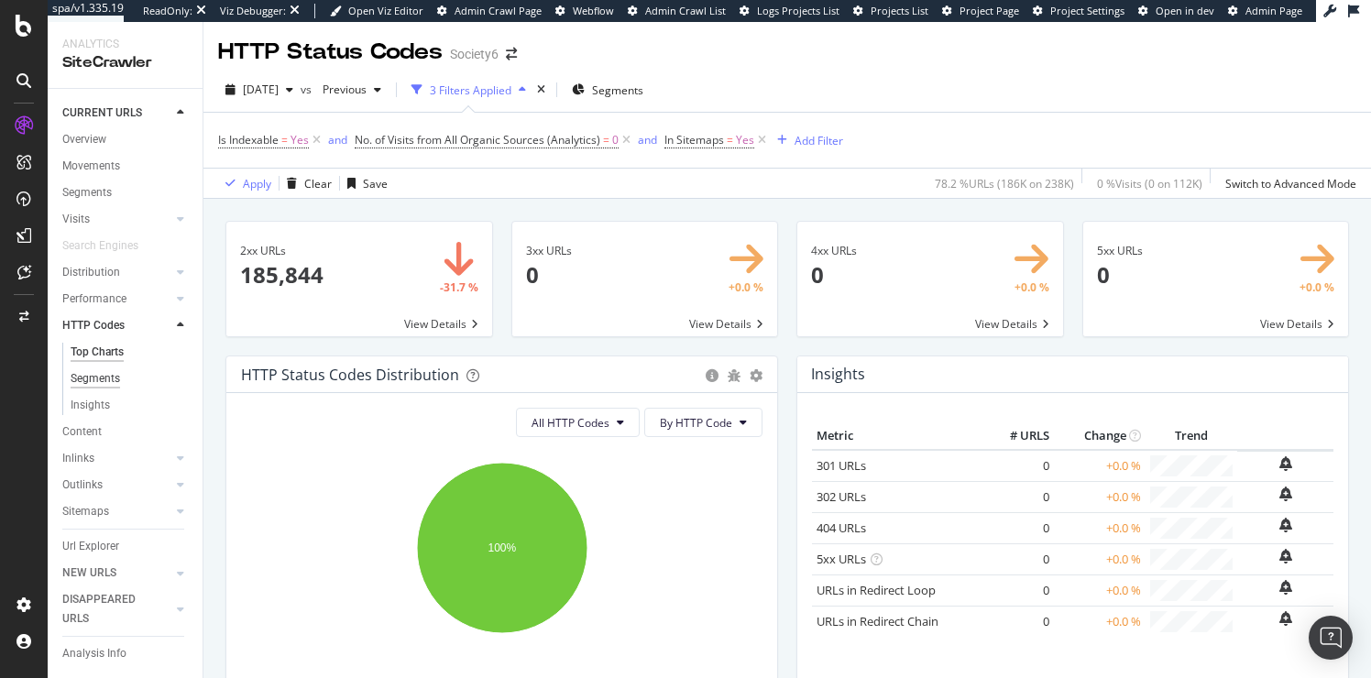
click at [97, 378] on div "Segments" at bounding box center [95, 378] width 49 height 19
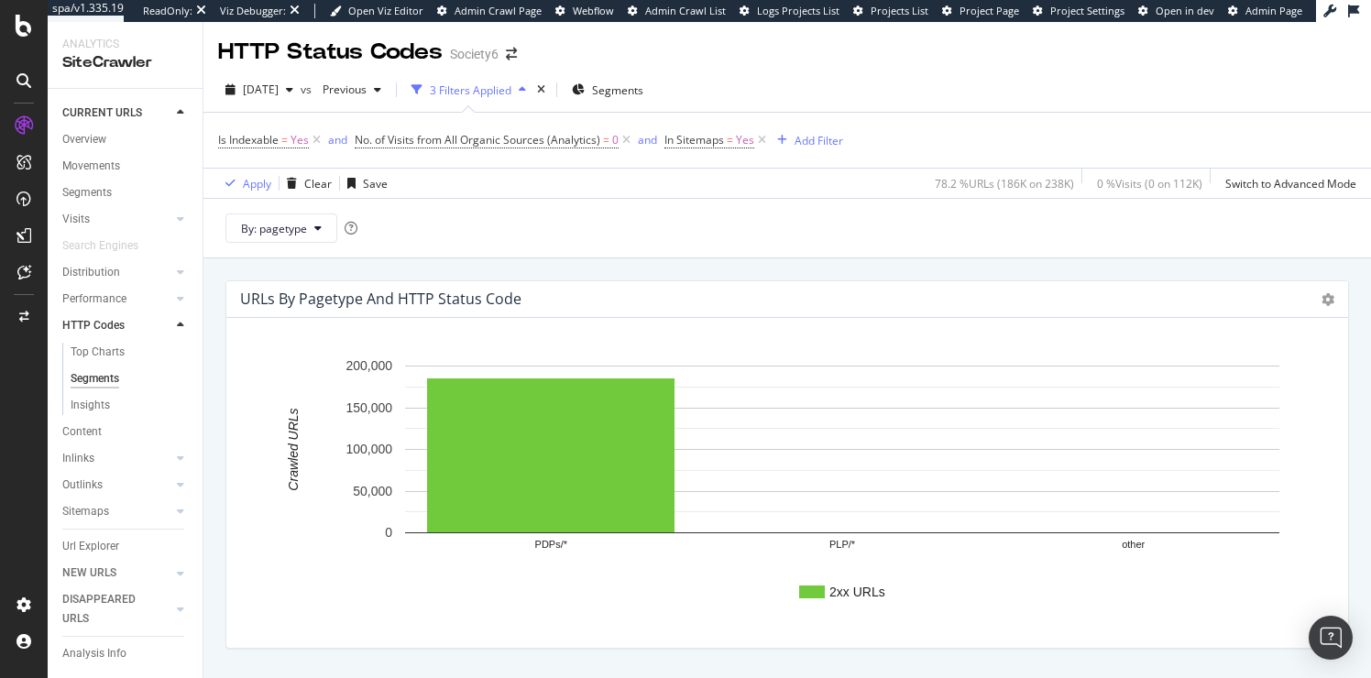
click at [479, 92] on div "3 Filters Applied" at bounding box center [471, 90] width 82 height 16
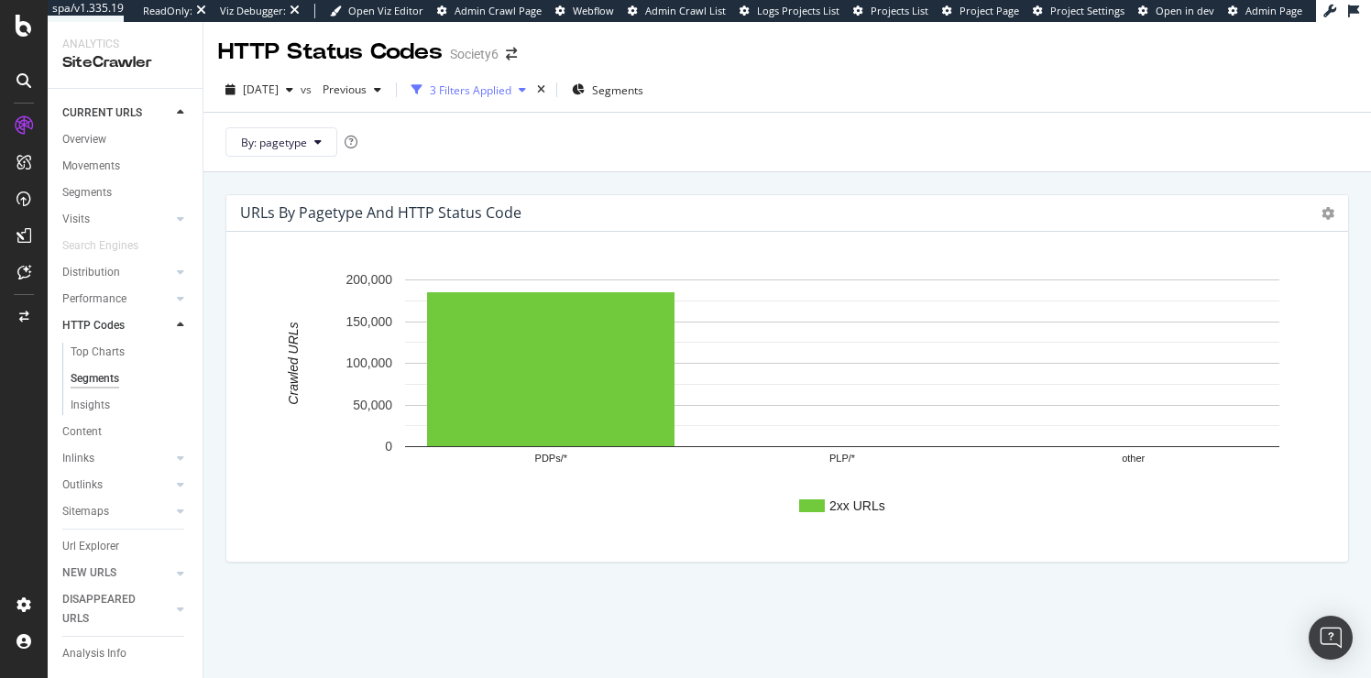
click at [526, 91] on icon "button" at bounding box center [522, 89] width 7 height 11
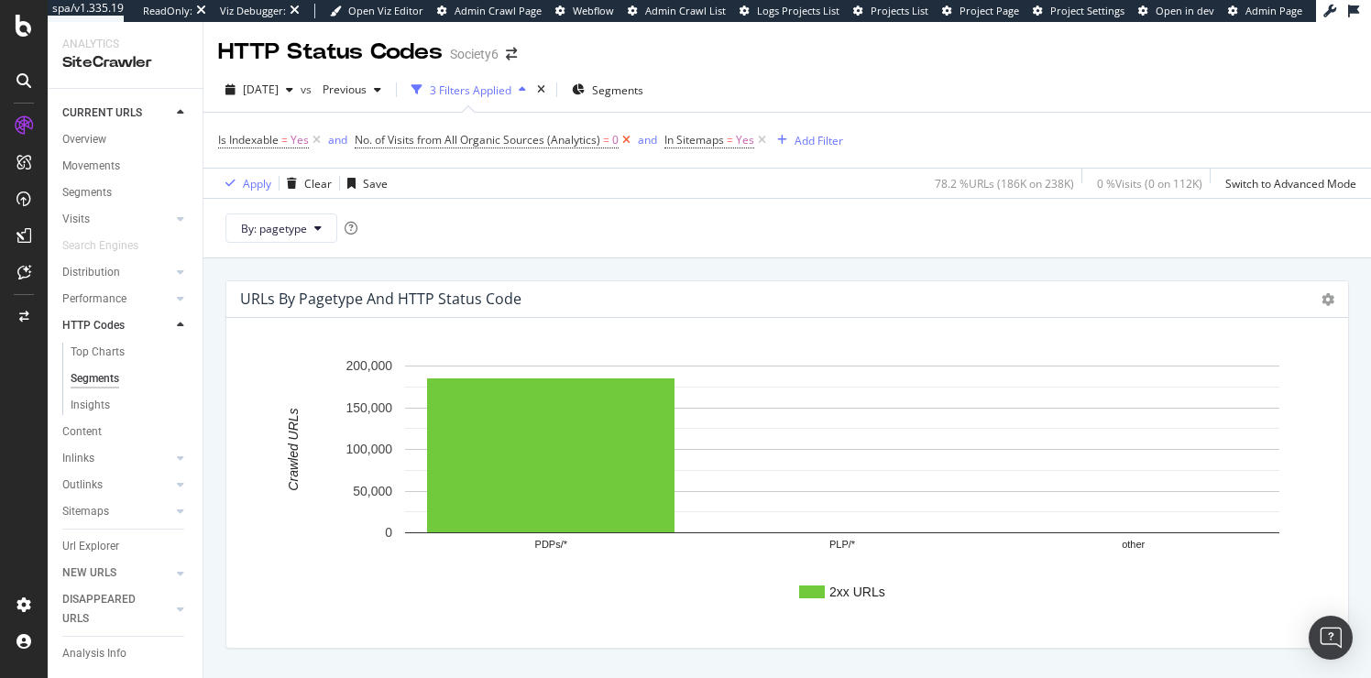
click at [628, 139] on icon at bounding box center [627, 140] width 16 height 18
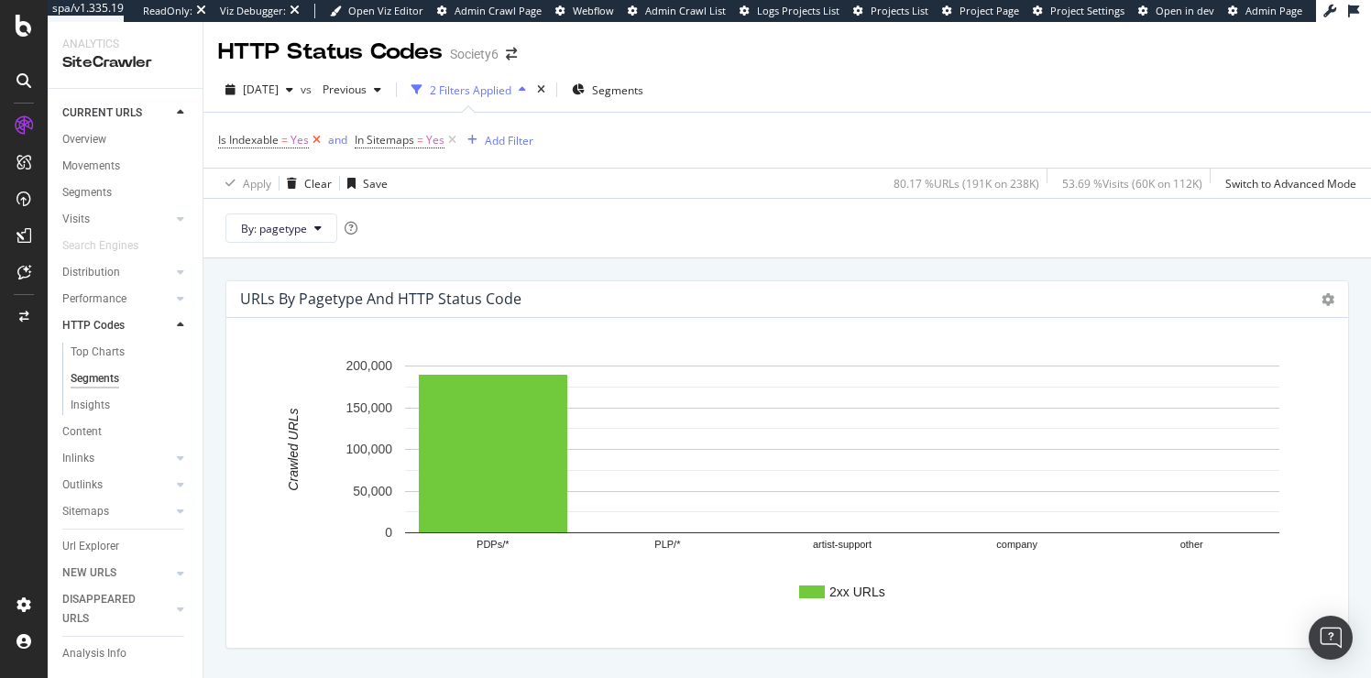
click at [316, 139] on icon at bounding box center [317, 140] width 16 height 18
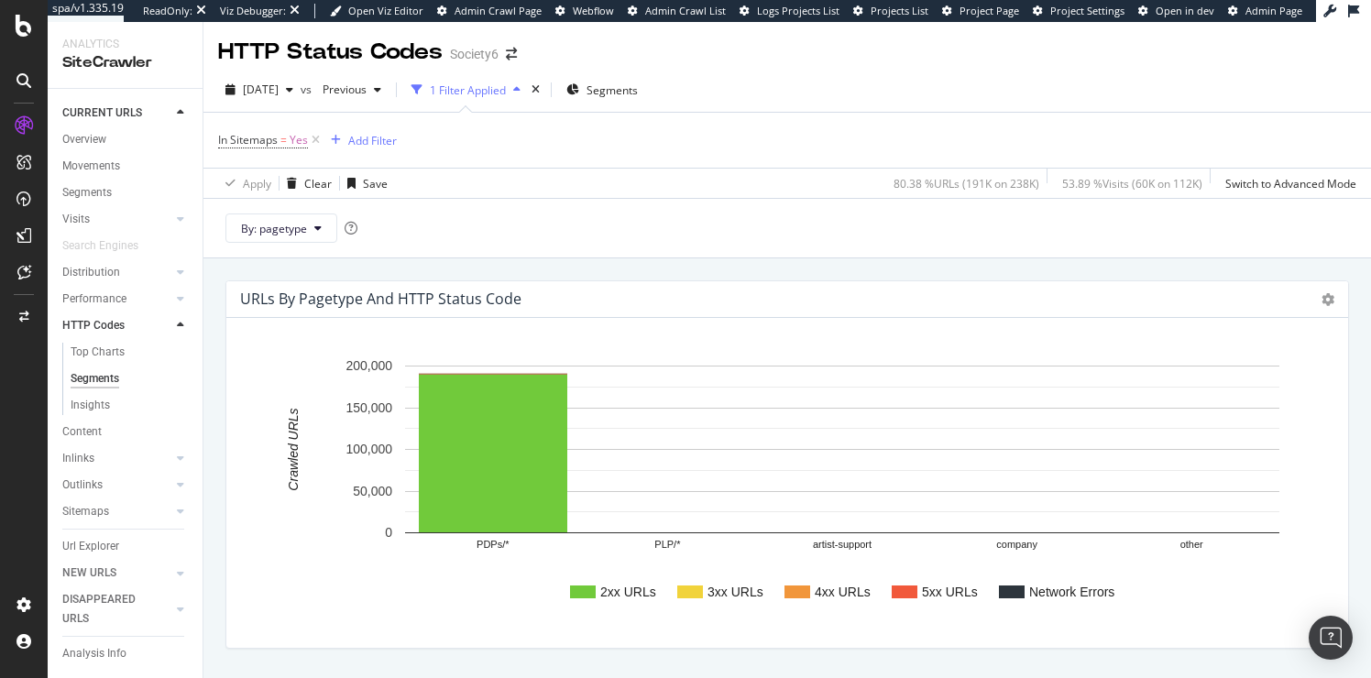
click at [481, 90] on div "1 Filter Applied" at bounding box center [468, 90] width 76 height 16
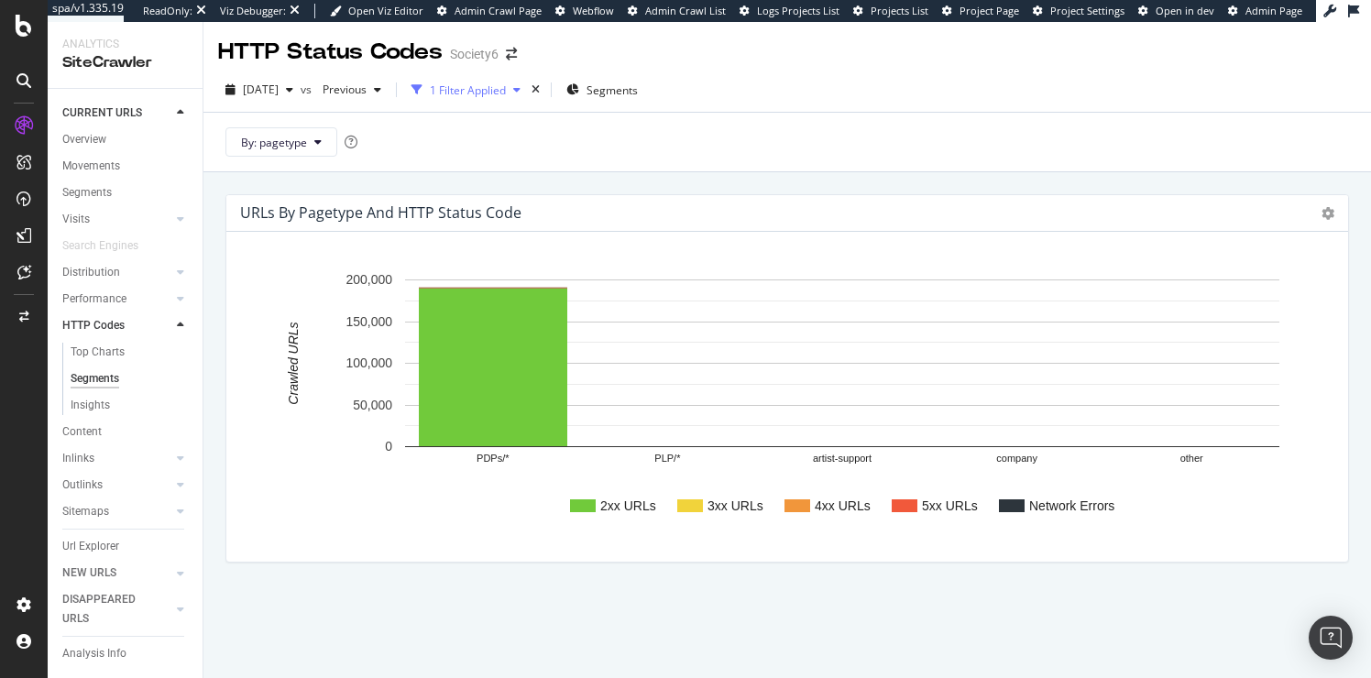
click at [481, 90] on div "1 Filter Applied" at bounding box center [468, 90] width 76 height 16
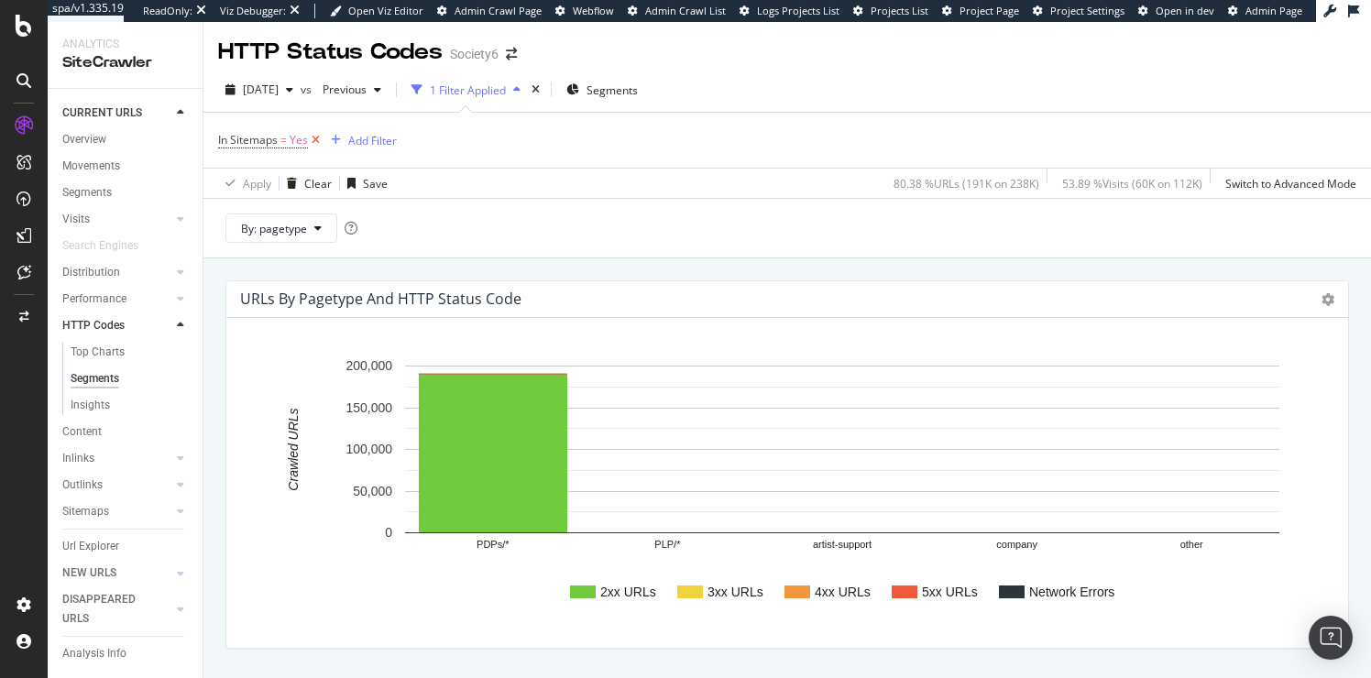
click at [315, 140] on icon at bounding box center [316, 140] width 16 height 18
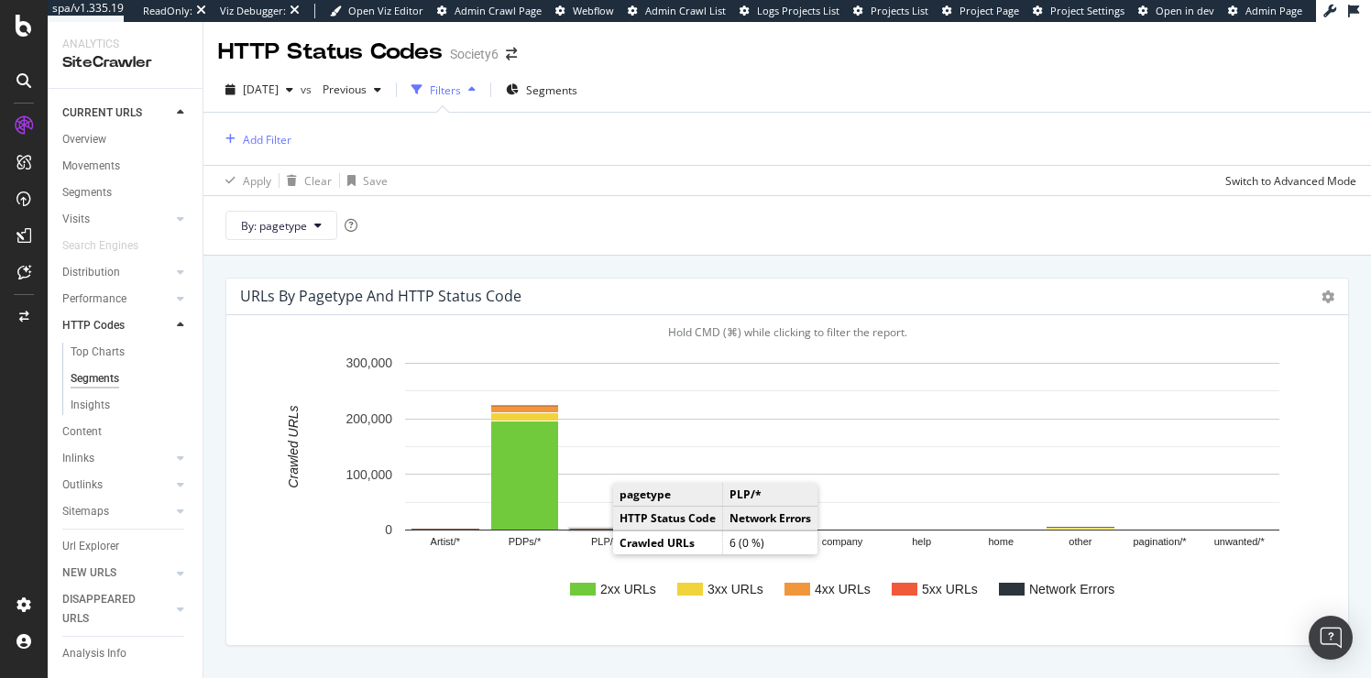
click at [595, 529] on rect "A chart." at bounding box center [604, 530] width 69 height 2
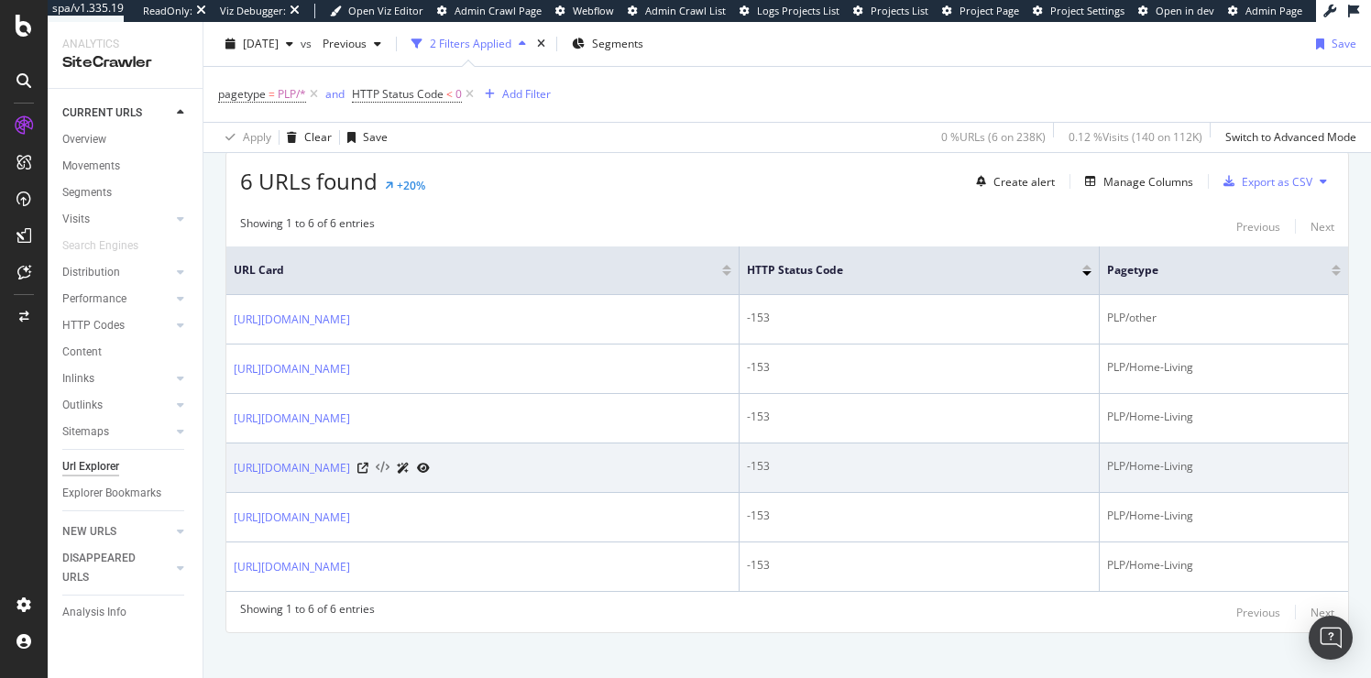
scroll to position [349, 0]
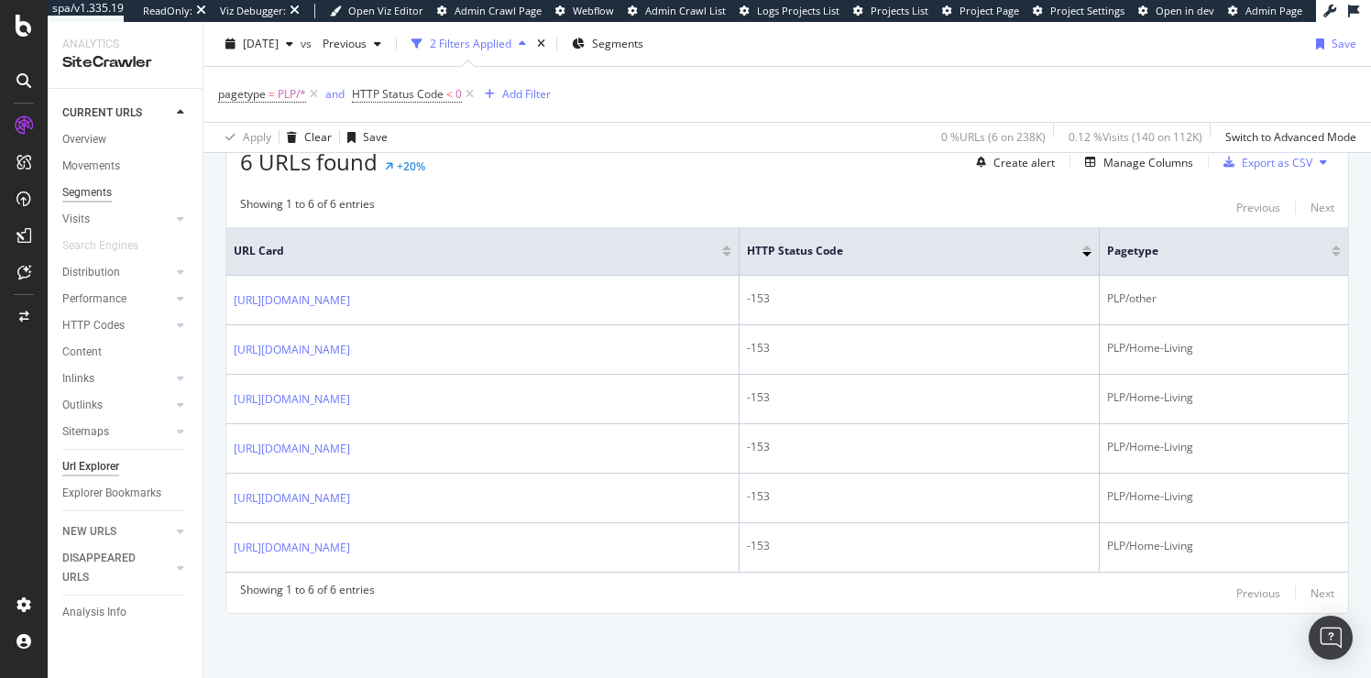
click at [83, 193] on div "Segments" at bounding box center [86, 192] width 49 height 19
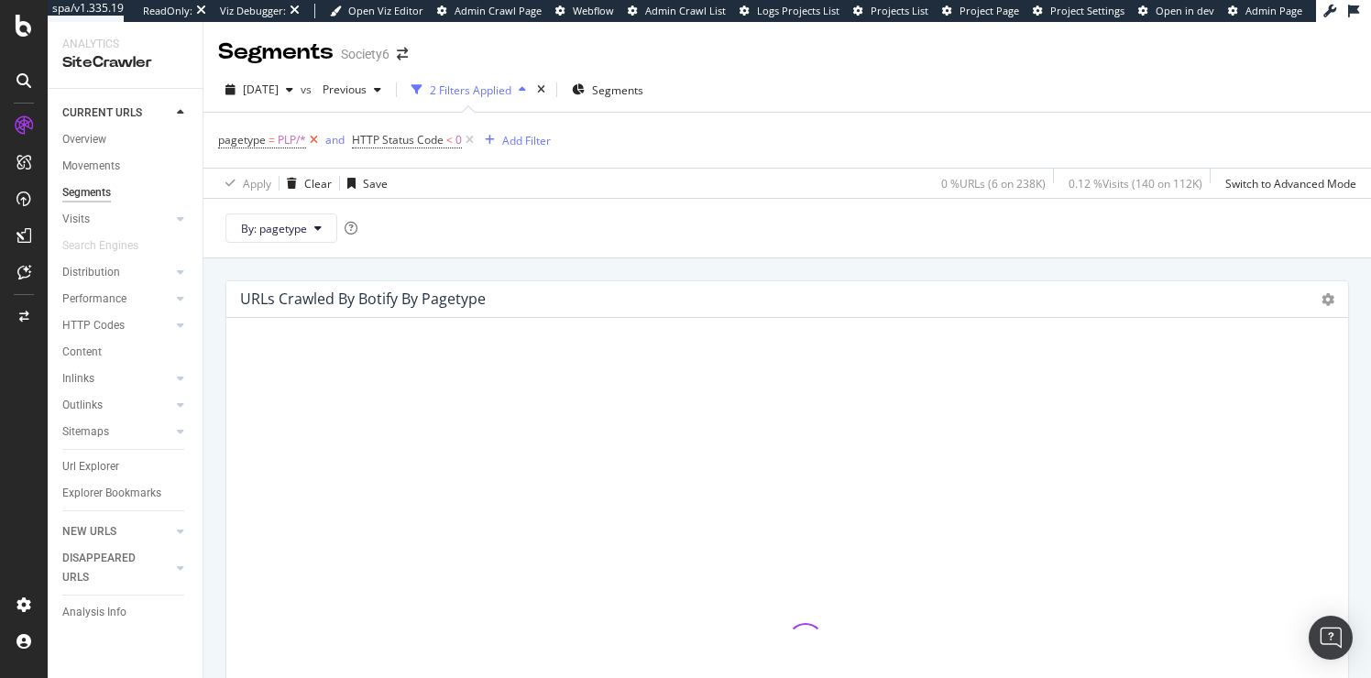
click at [315, 139] on icon at bounding box center [314, 140] width 16 height 18
click at [334, 137] on icon at bounding box center [336, 140] width 16 height 18
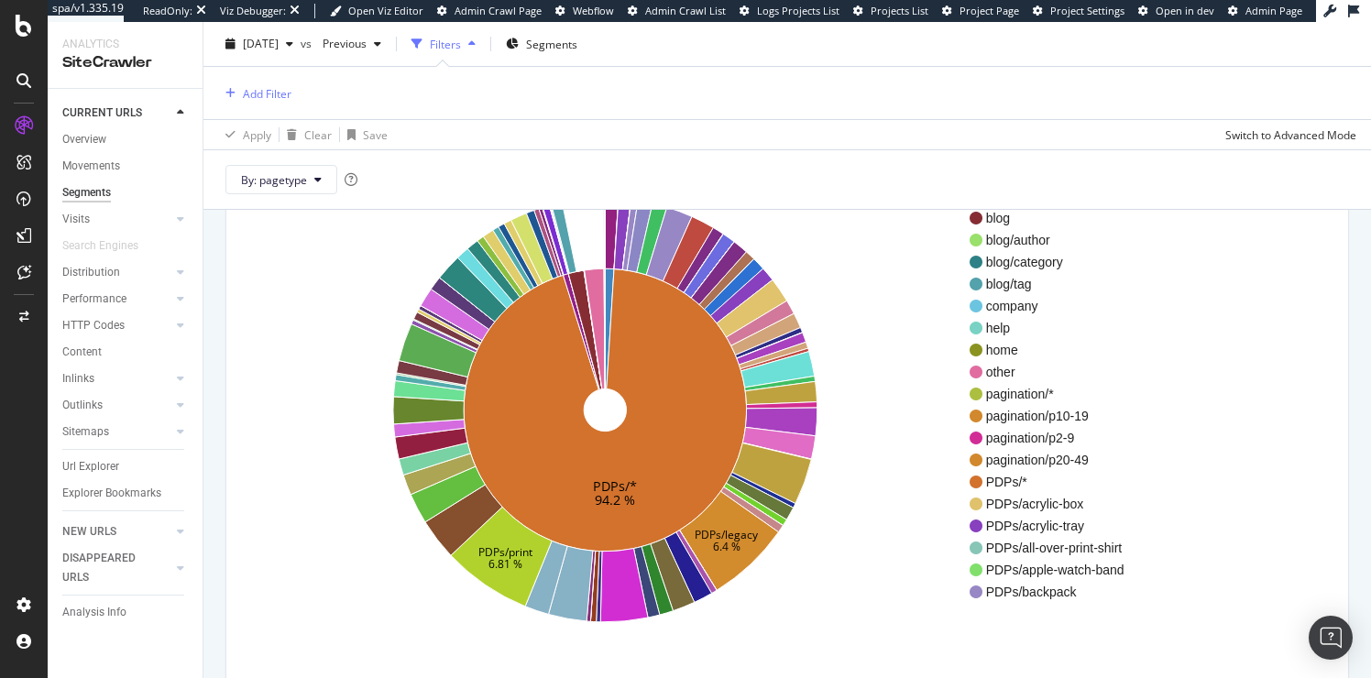
scroll to position [232, 0]
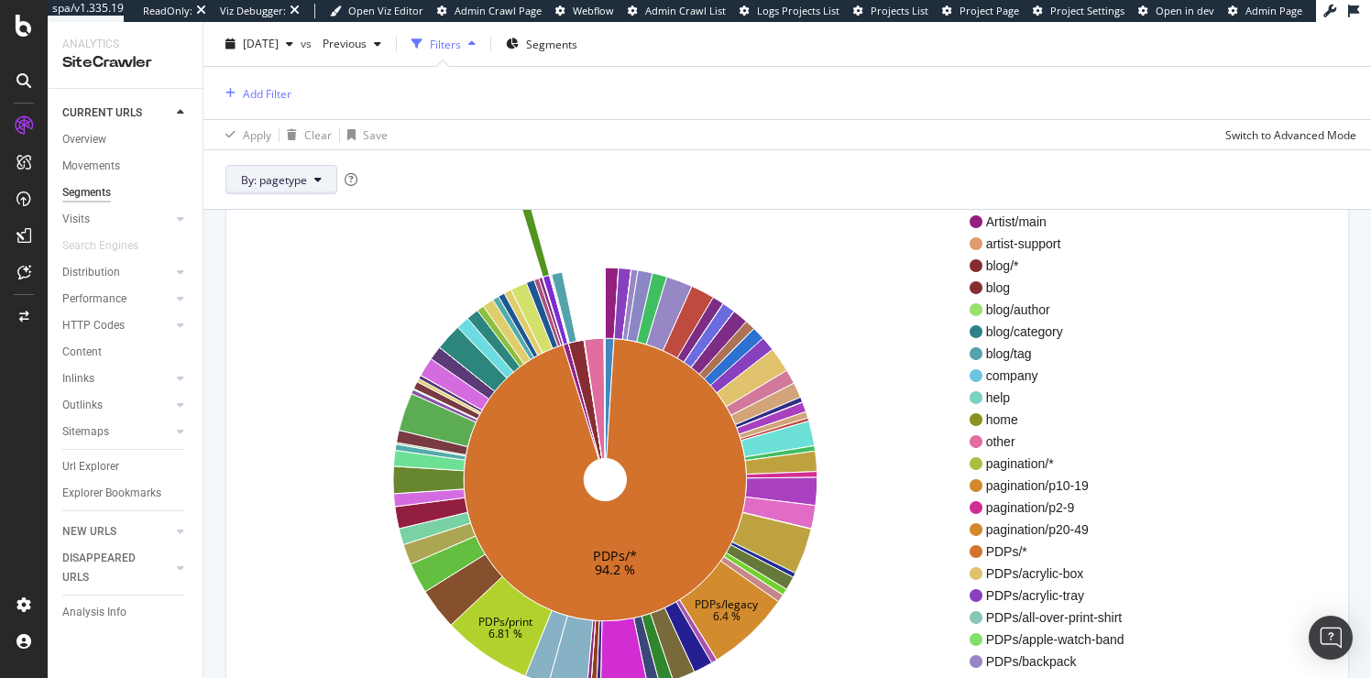
click at [319, 177] on icon at bounding box center [317, 179] width 7 height 11
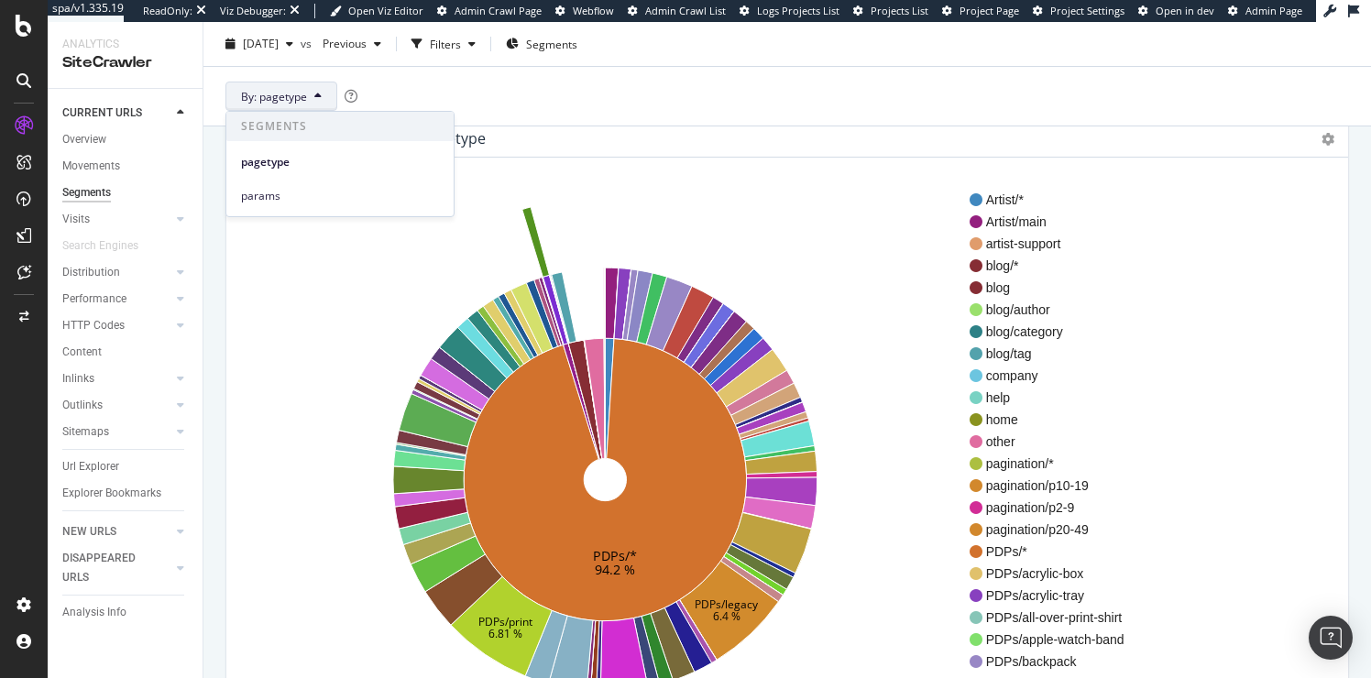
click at [289, 273] on icon "PDPs/* 94.2 % PDPs/legacy 6.4 % PDPs/print 6.81 %" at bounding box center [605, 479] width 728 height 565
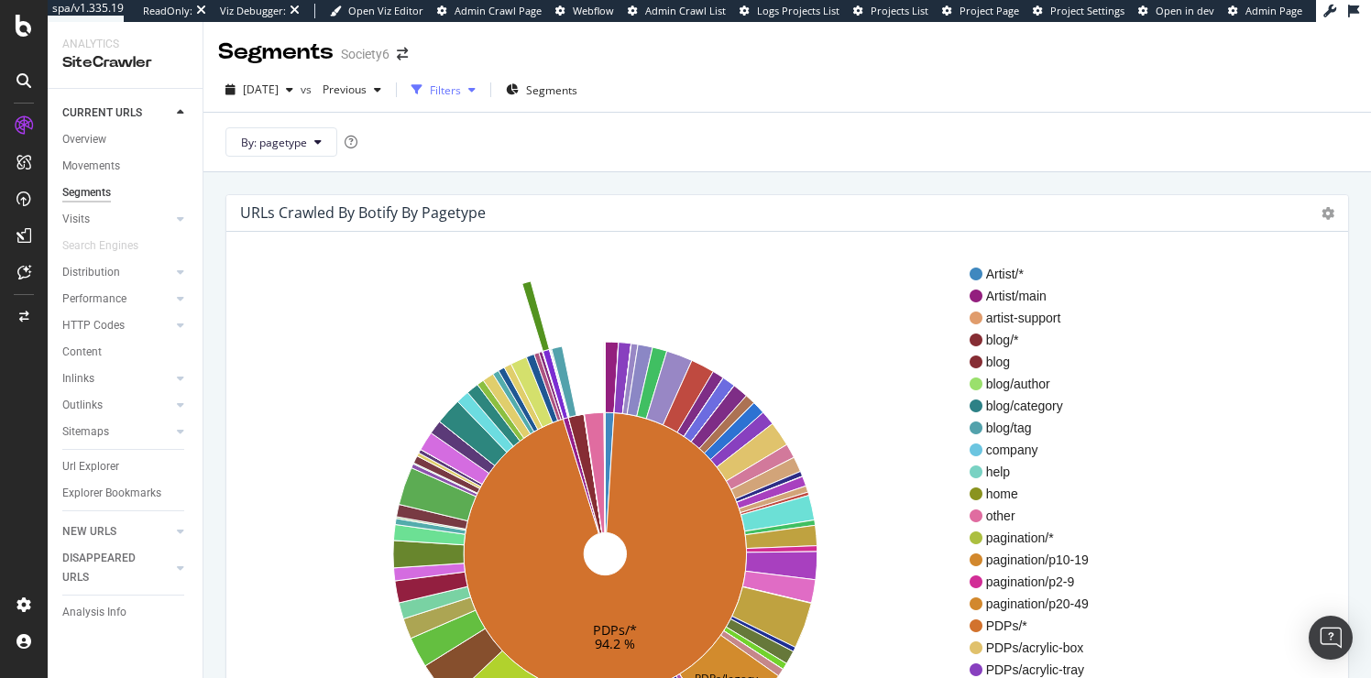
click at [461, 91] on div "Filters" at bounding box center [445, 90] width 31 height 16
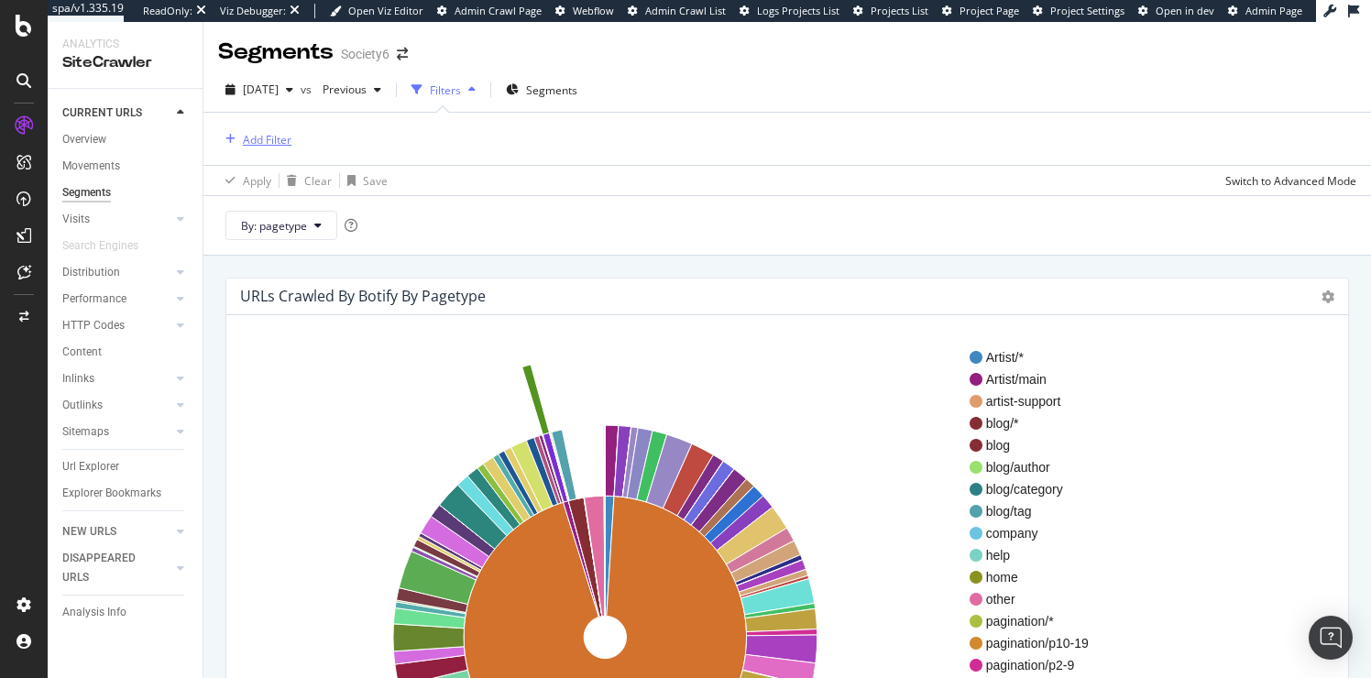
click at [275, 139] on div "Add Filter" at bounding box center [267, 140] width 49 height 16
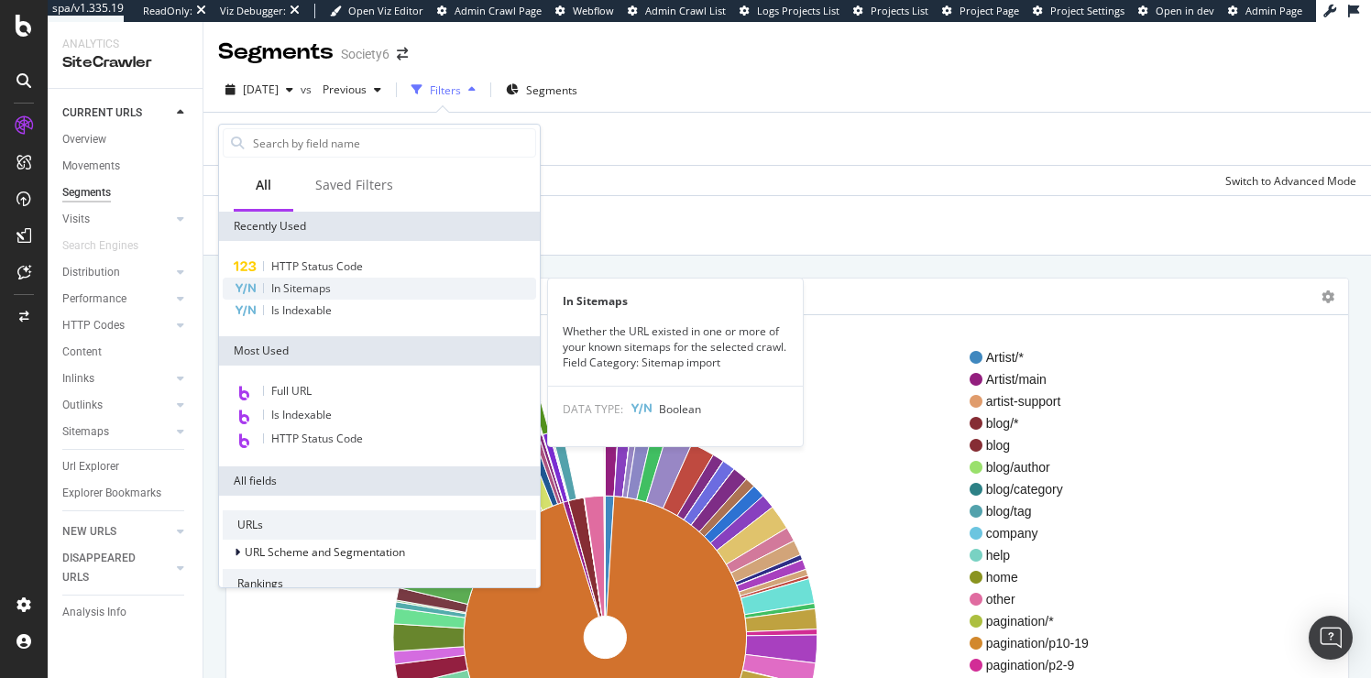
click at [311, 288] on span "In Sitemaps" at bounding box center [301, 288] width 60 height 16
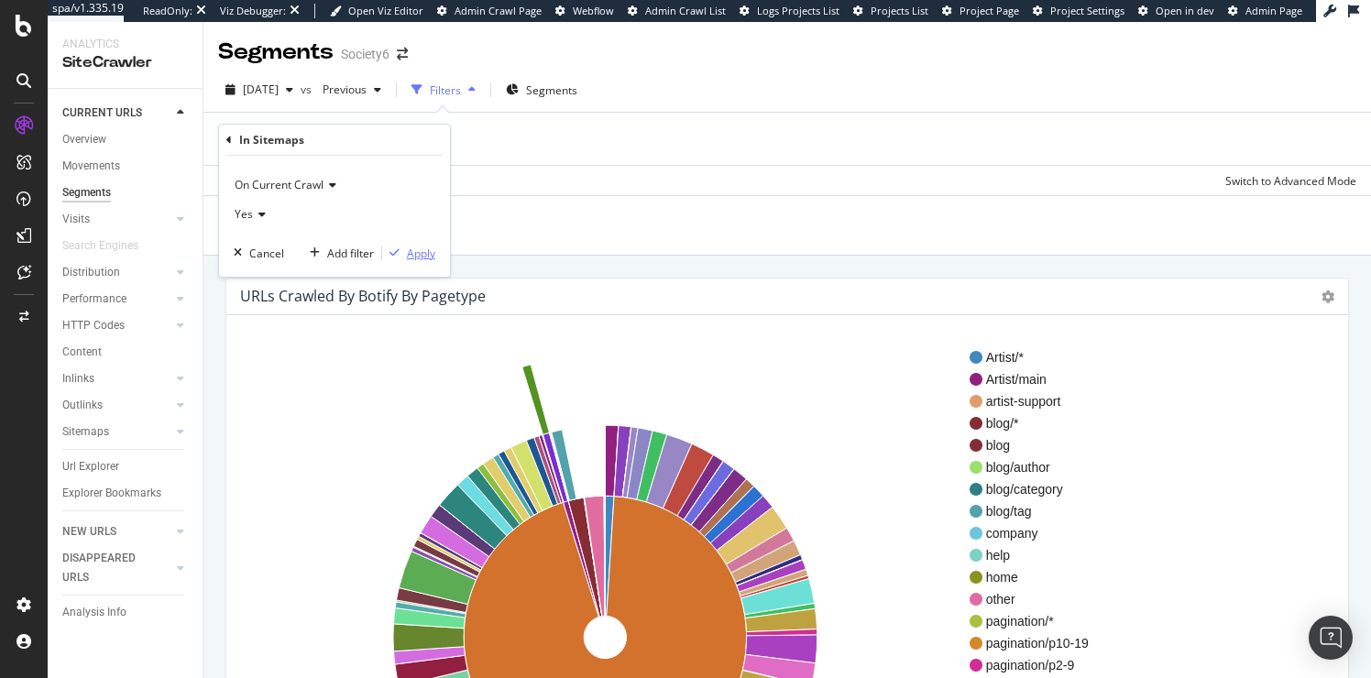
click at [418, 252] on div "Apply" at bounding box center [421, 254] width 28 height 16
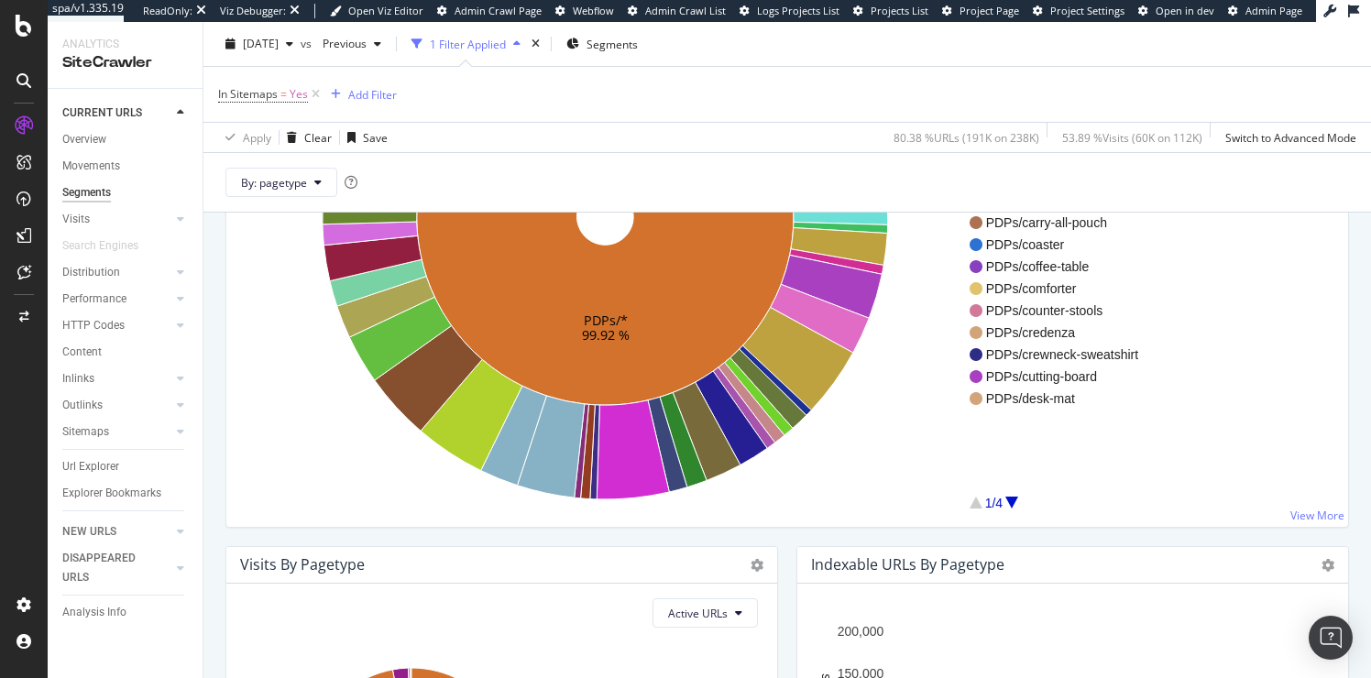
scroll to position [425, 0]
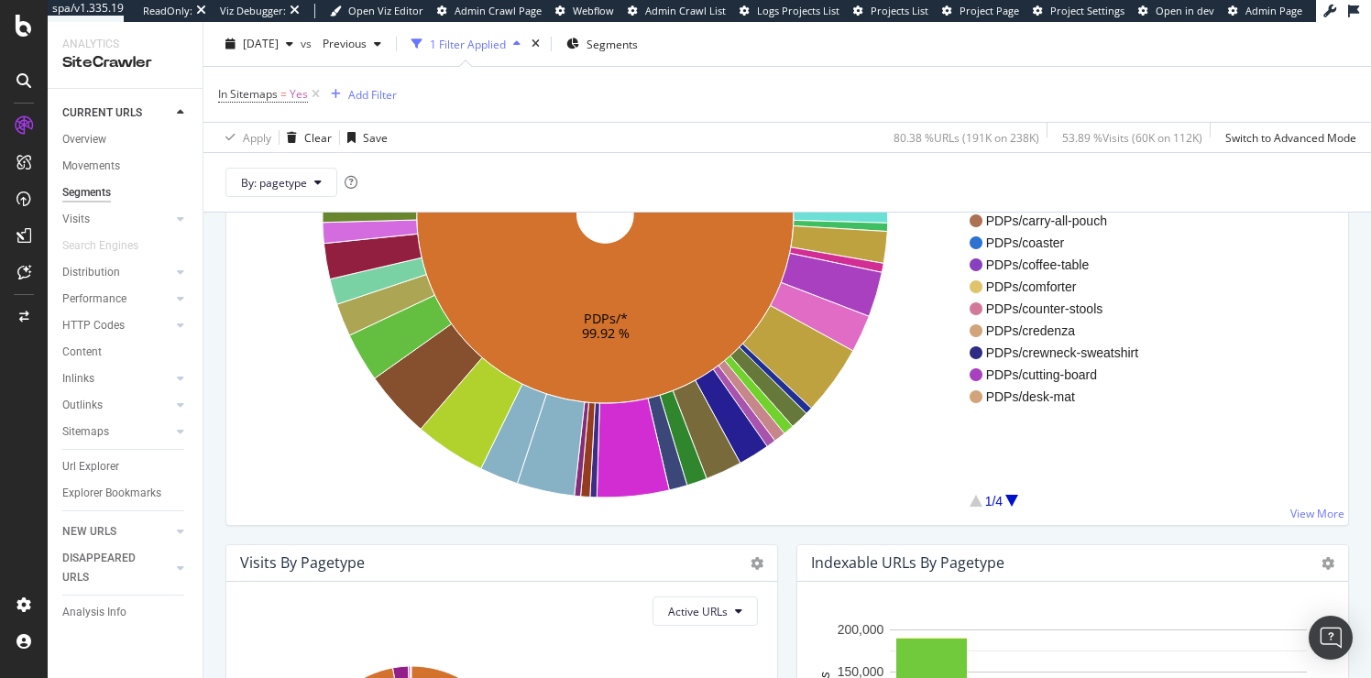
click at [1011, 498] on div at bounding box center [1011, 501] width 13 height 12
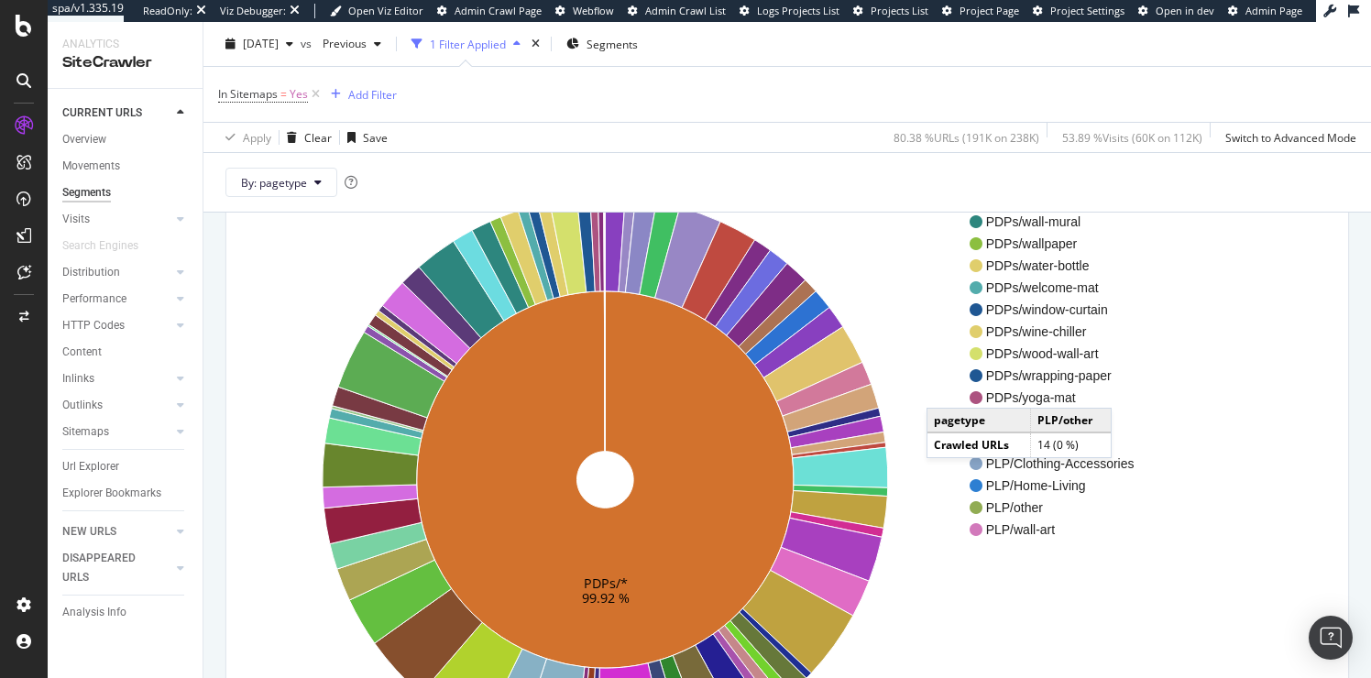
scroll to position [162, 0]
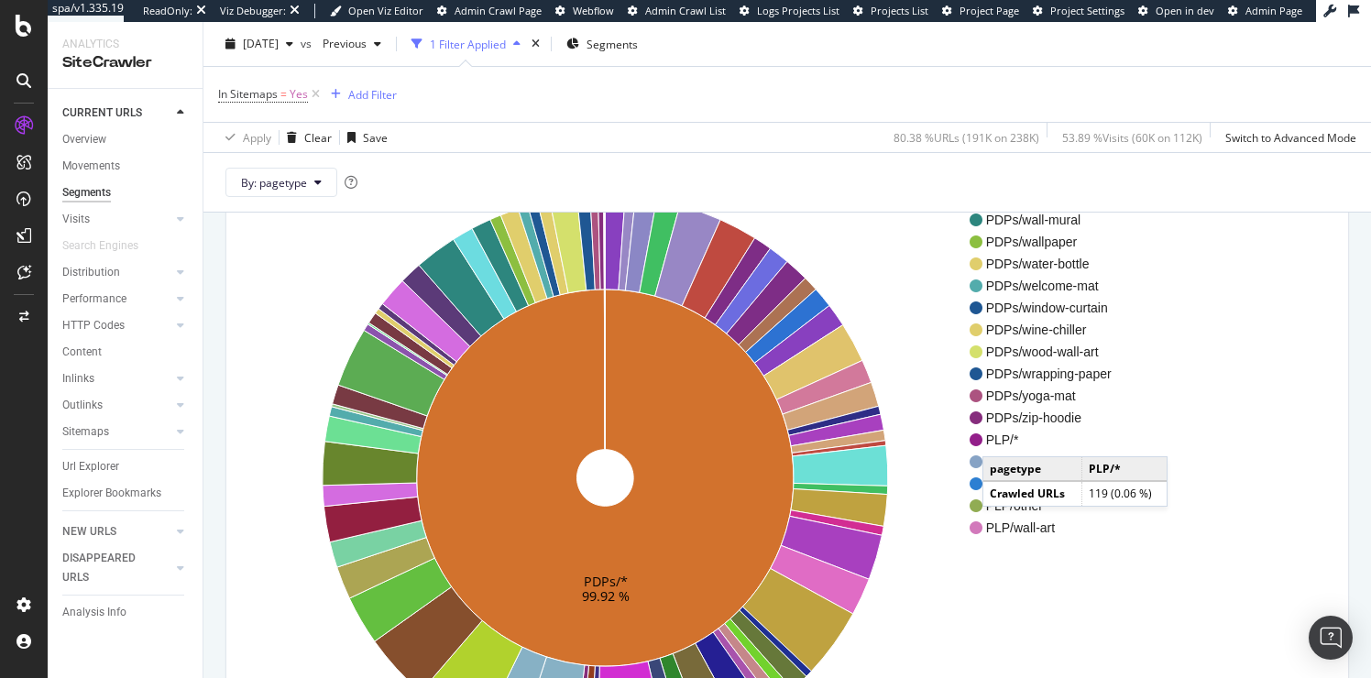
click at [1001, 439] on span "PLP/*" at bounding box center [1060, 440] width 148 height 18
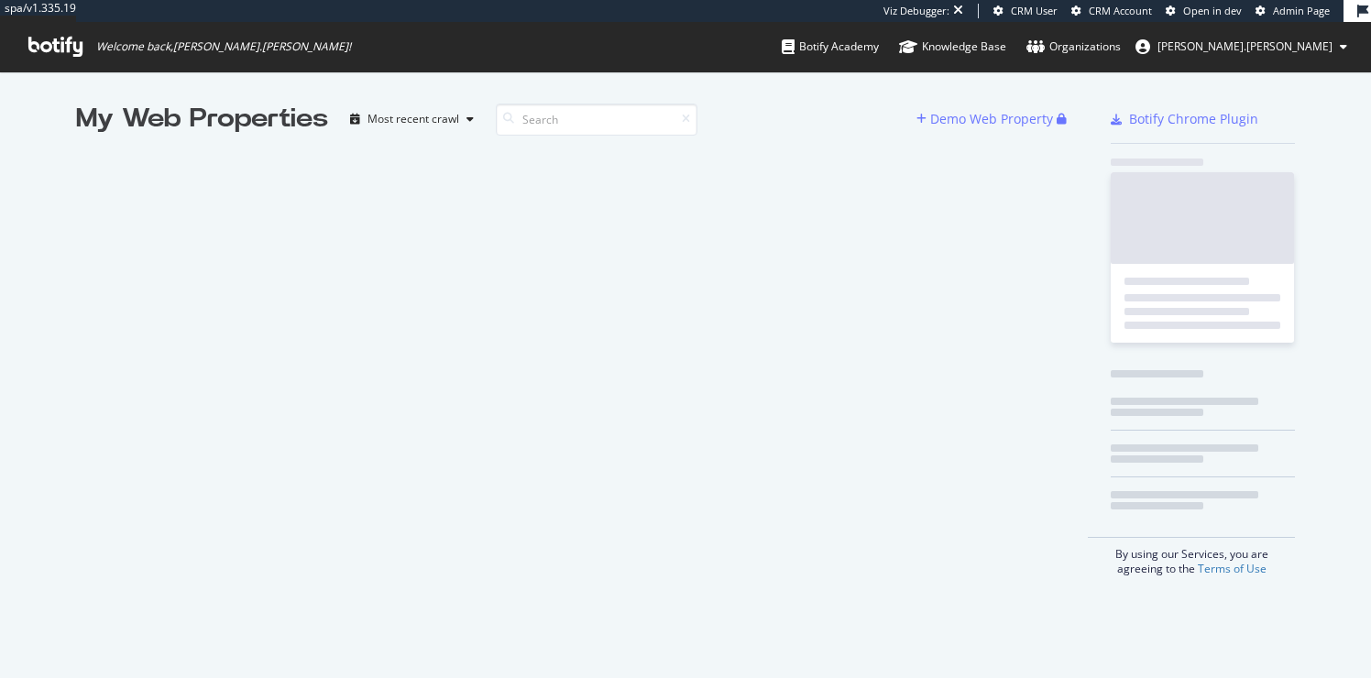
scroll to position [678, 1371]
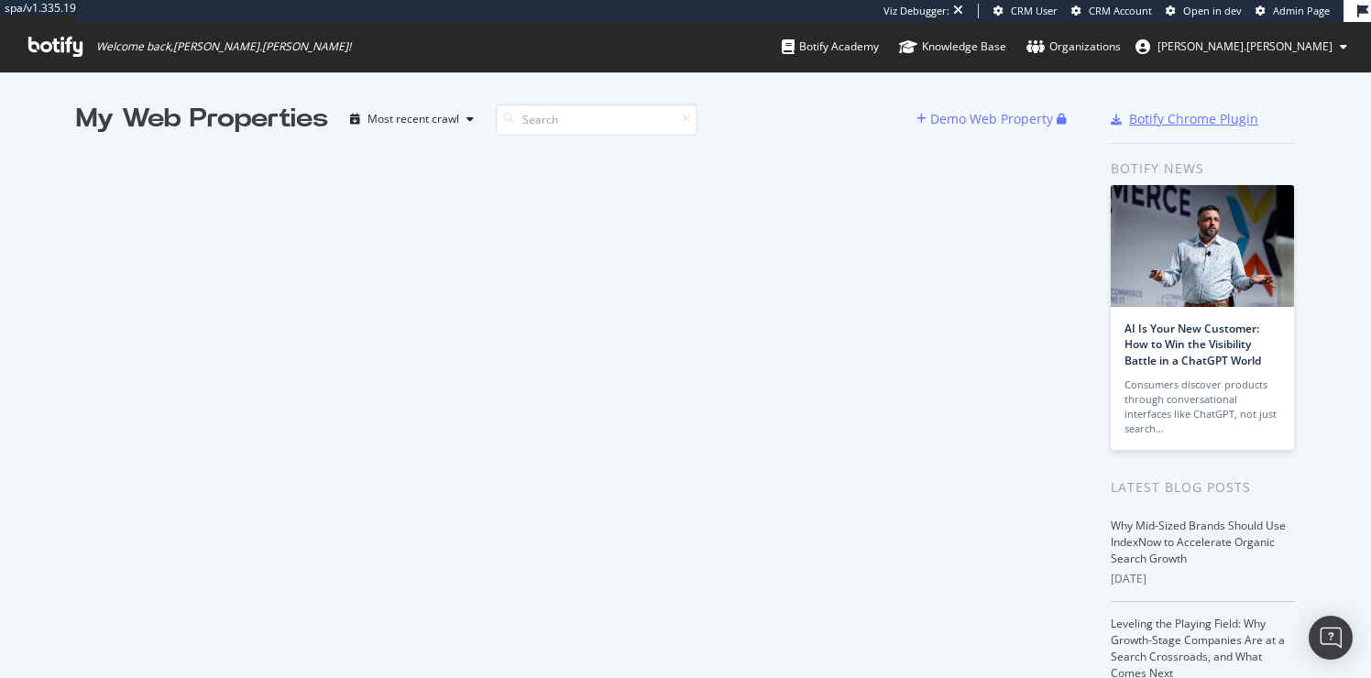
click at [1189, 121] on div "Botify Chrome Plugin" at bounding box center [1193, 119] width 129 height 18
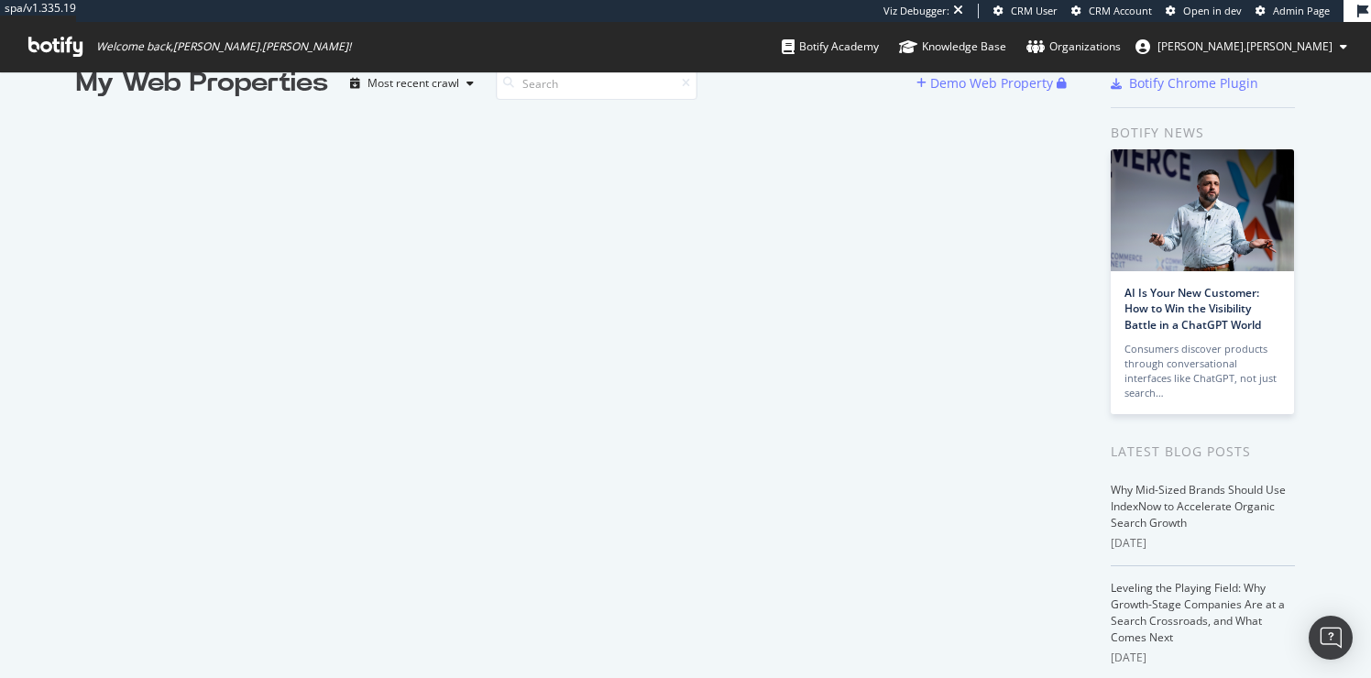
scroll to position [0, 0]
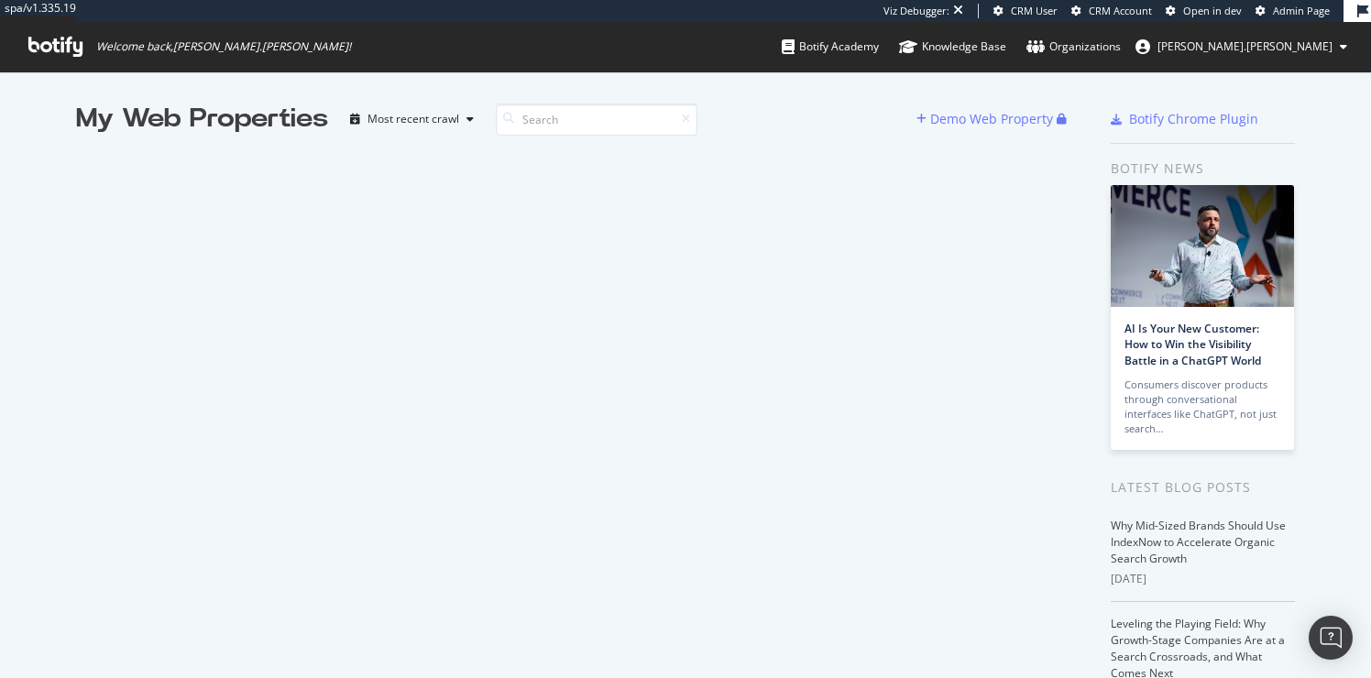
click at [268, 119] on div "My Web Properties" at bounding box center [202, 119] width 252 height 37
click at [879, 48] on div "Botify Academy" at bounding box center [830, 47] width 97 height 18
